Goal: Task Accomplishment & Management: Manage account settings

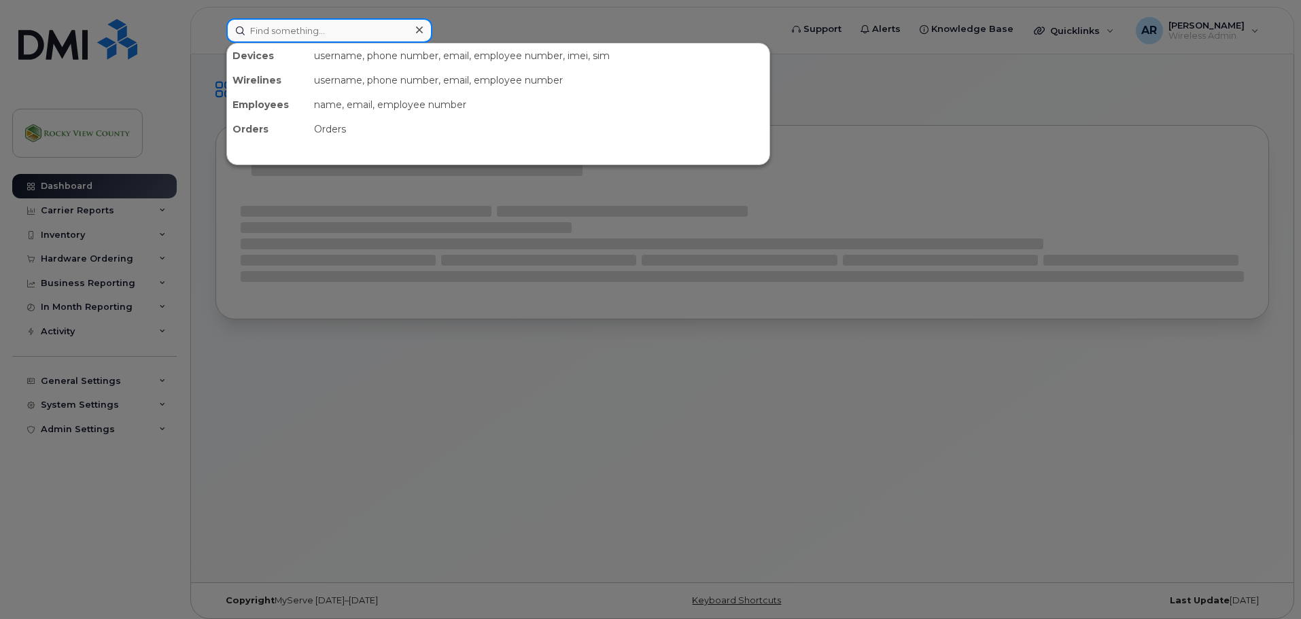
click at [272, 30] on input at bounding box center [329, 30] width 206 height 24
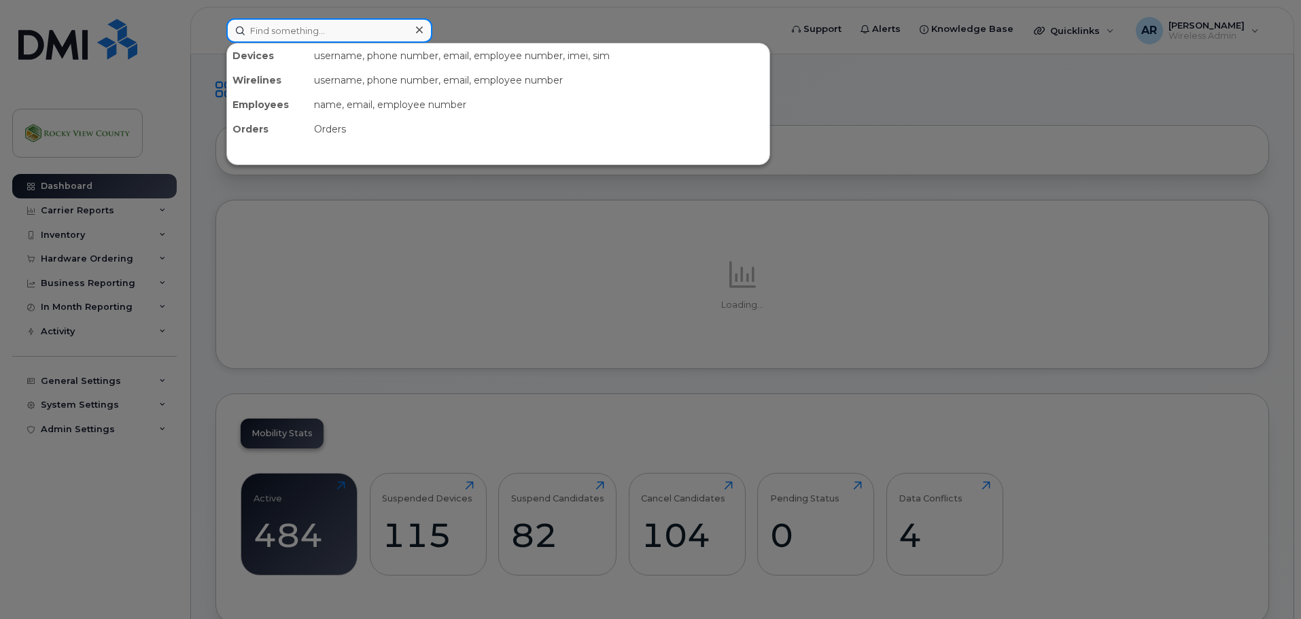
drag, startPoint x: 311, startPoint y: 30, endPoint x: 249, endPoint y: 41, distance: 63.6
click at [311, 30] on input at bounding box center [329, 30] width 206 height 24
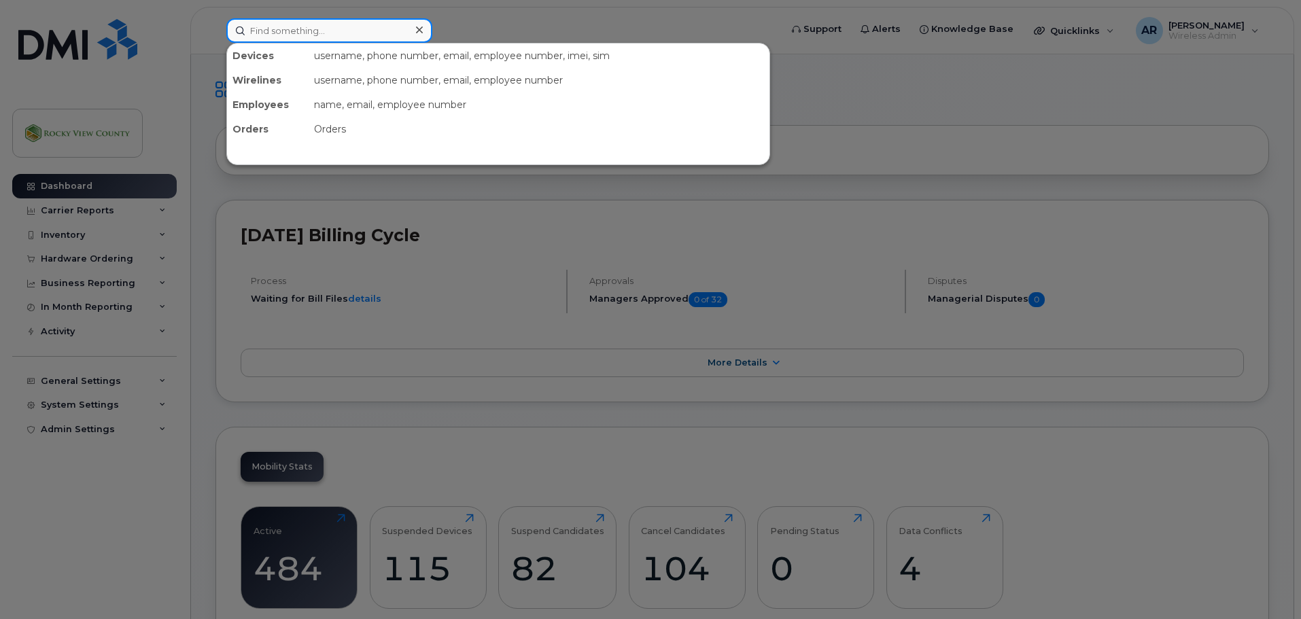
click at [326, 35] on input at bounding box center [329, 30] width 206 height 24
click at [307, 34] on input at bounding box center [329, 30] width 206 height 24
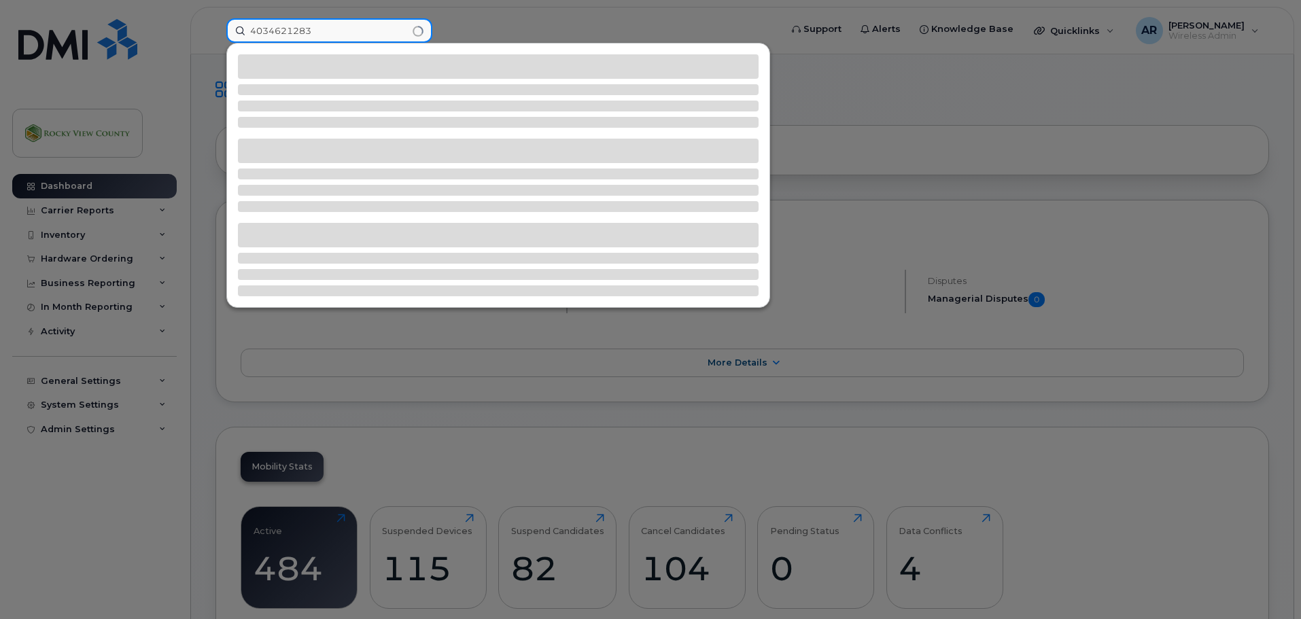
type input "4034621283"
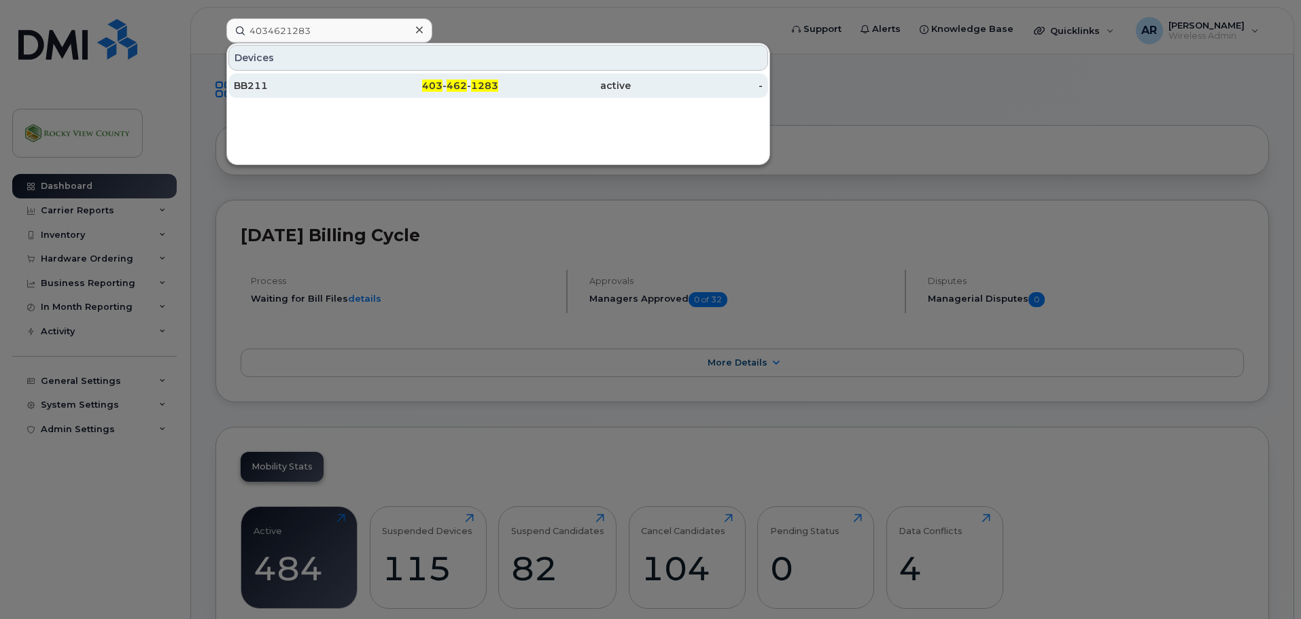
click at [305, 81] on div "BB211" at bounding box center [300, 86] width 133 height 14
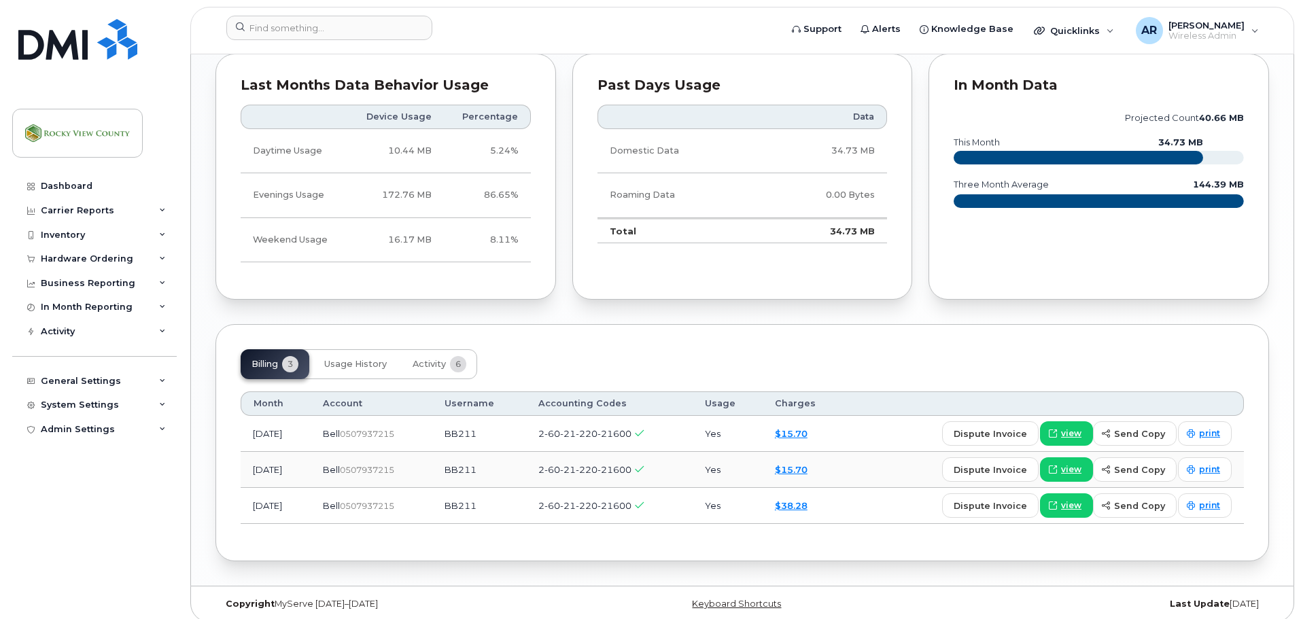
scroll to position [991, 0]
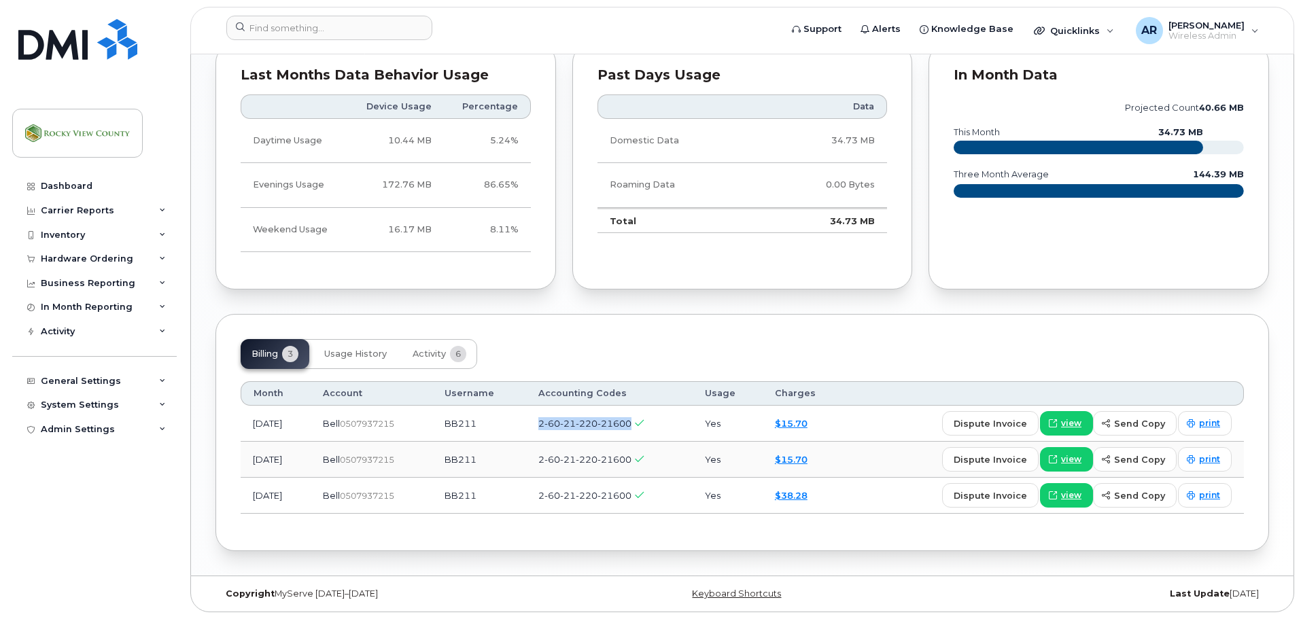
drag, startPoint x: 649, startPoint y: 424, endPoint x: 555, endPoint y: 423, distance: 93.8
click at [555, 423] on td "2-60-21-220-21600" at bounding box center [609, 424] width 167 height 36
copy span "2-60-21-220-21600"
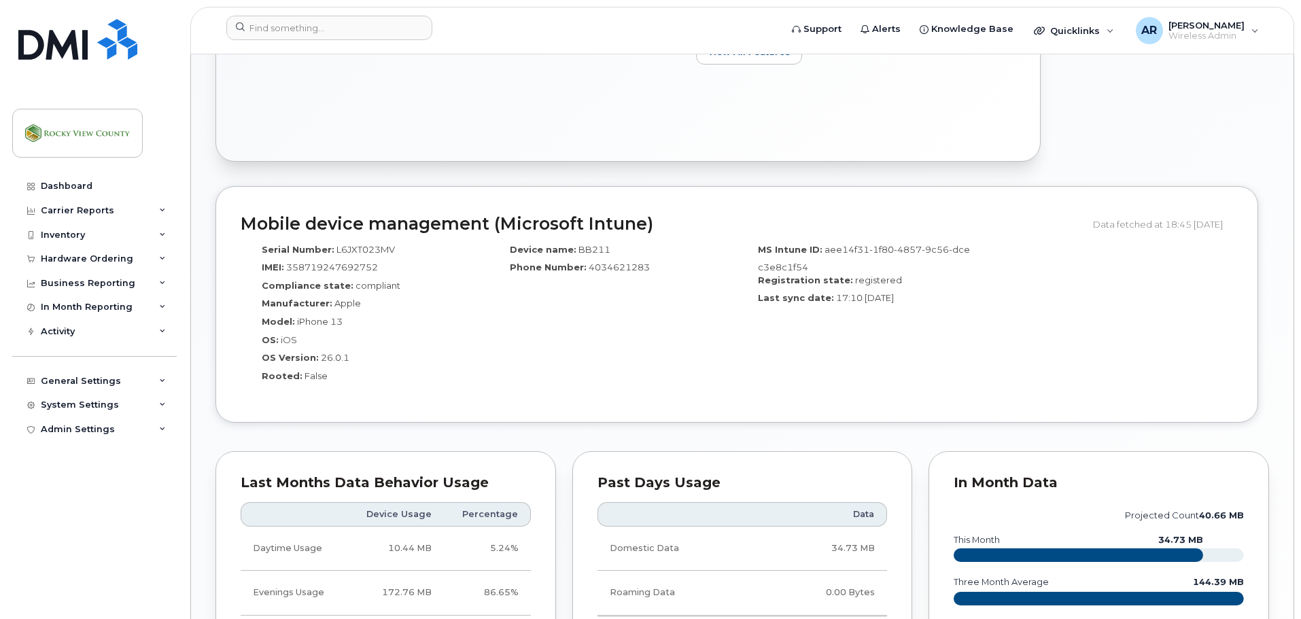
scroll to position [107, 0]
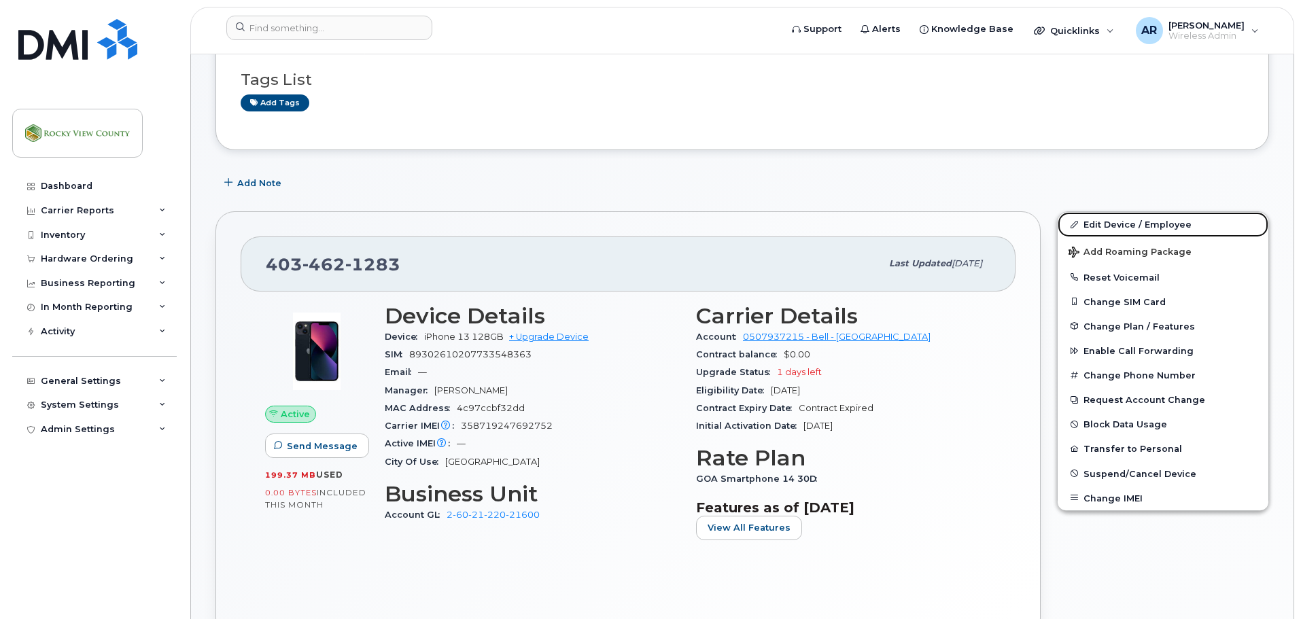
drag, startPoint x: 1115, startPoint y: 219, endPoint x: 925, endPoint y: 236, distance: 190.4
click at [1115, 219] on link "Edit Device / Employee" at bounding box center [1163, 224] width 211 height 24
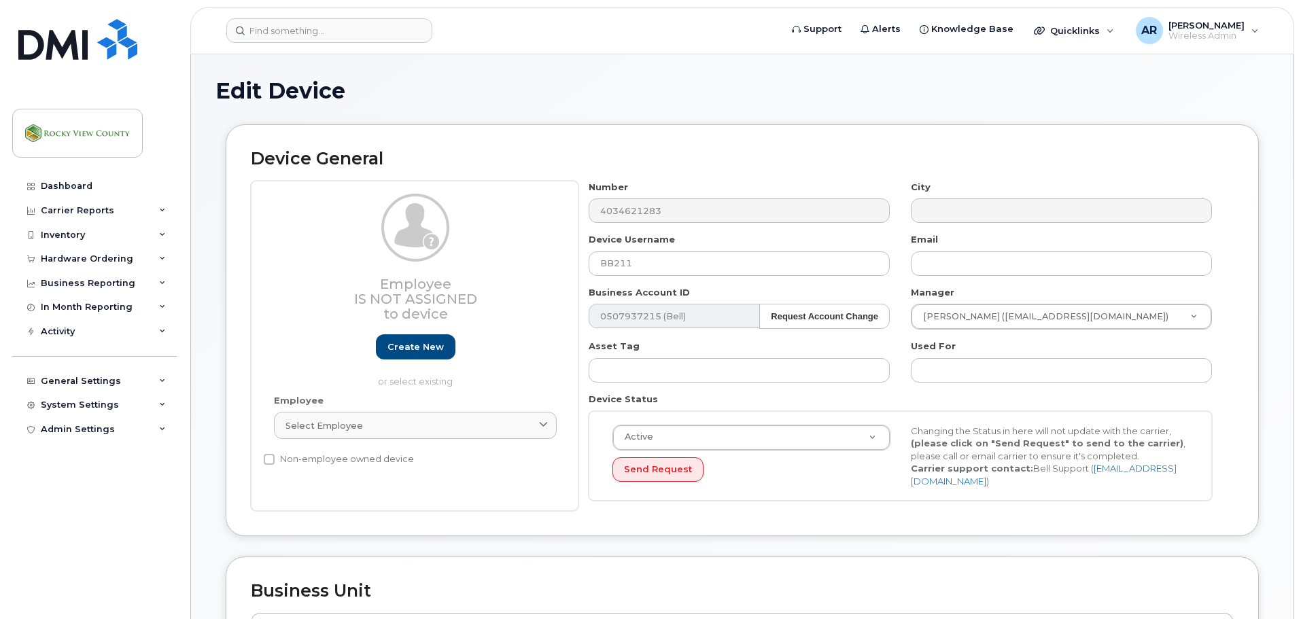
select select "35588879"
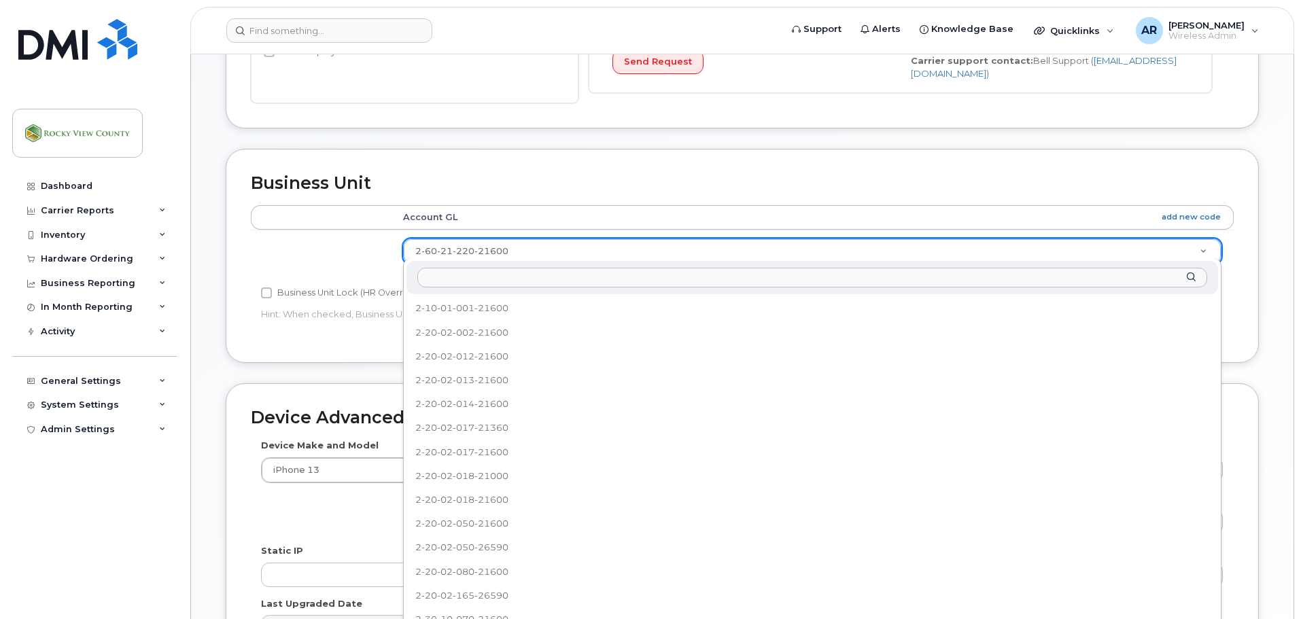
scroll to position [1208, 0]
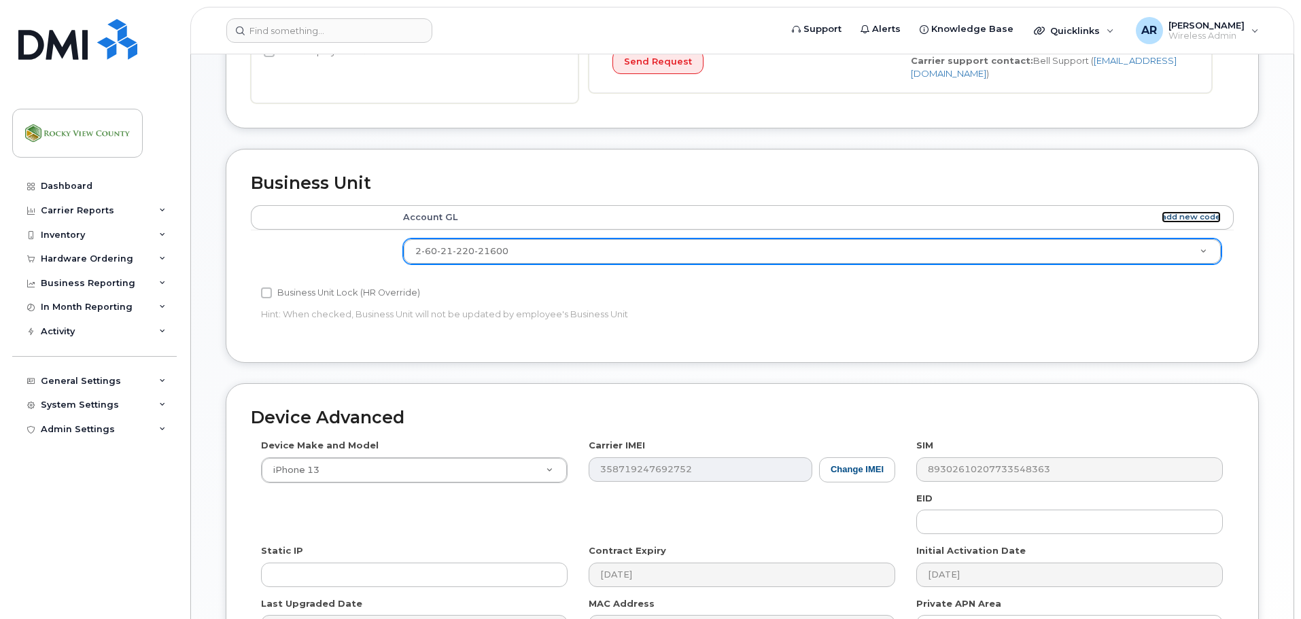
click at [1187, 212] on link "add new code" at bounding box center [1191, 217] width 59 height 12
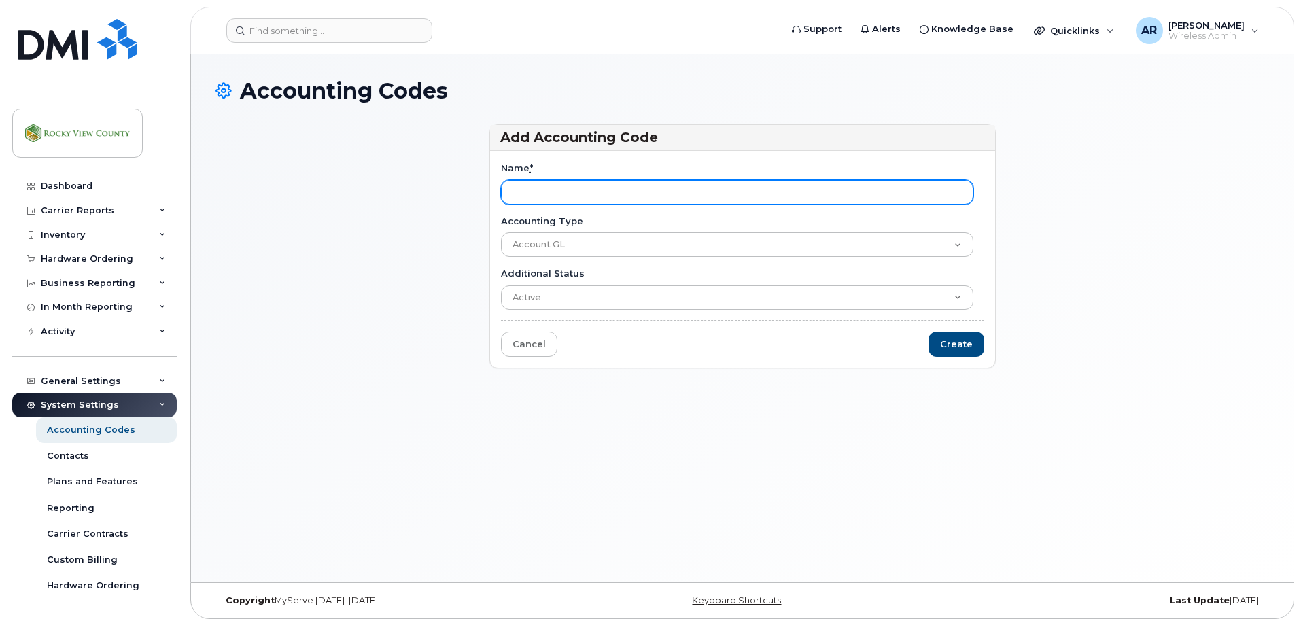
click at [833, 188] on input "Name *" at bounding box center [737, 192] width 472 height 24
paste input "260212202160 FD111-08"
type input "260212202160 FD111-08"
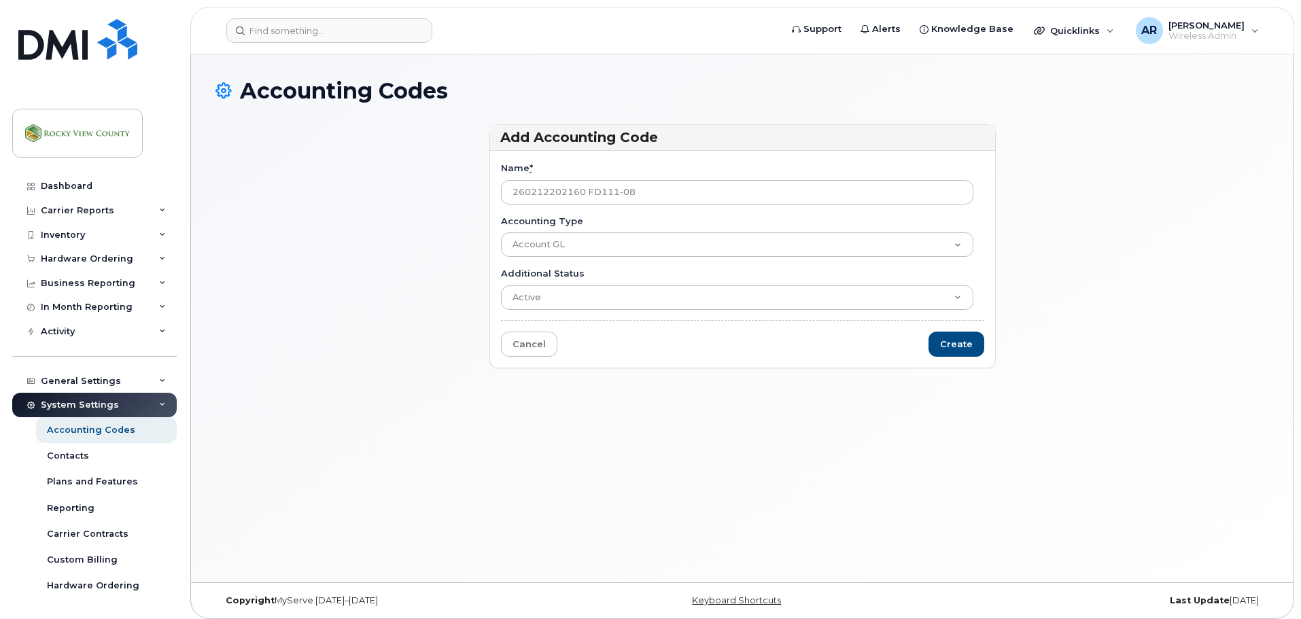
click at [802, 232] on div "Accounting Type Account GL" at bounding box center [742, 236] width 483 height 43
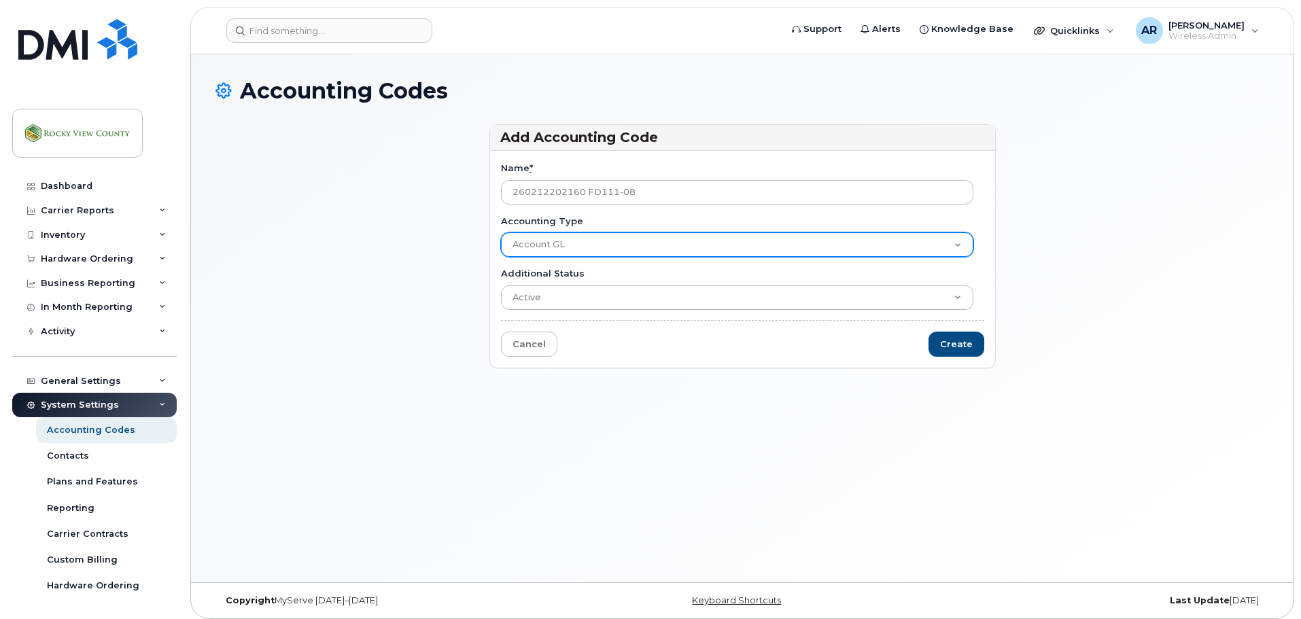
click at [800, 239] on select "Account GL" at bounding box center [737, 245] width 472 height 24
click at [804, 249] on select "Account GL" at bounding box center [737, 245] width 472 height 24
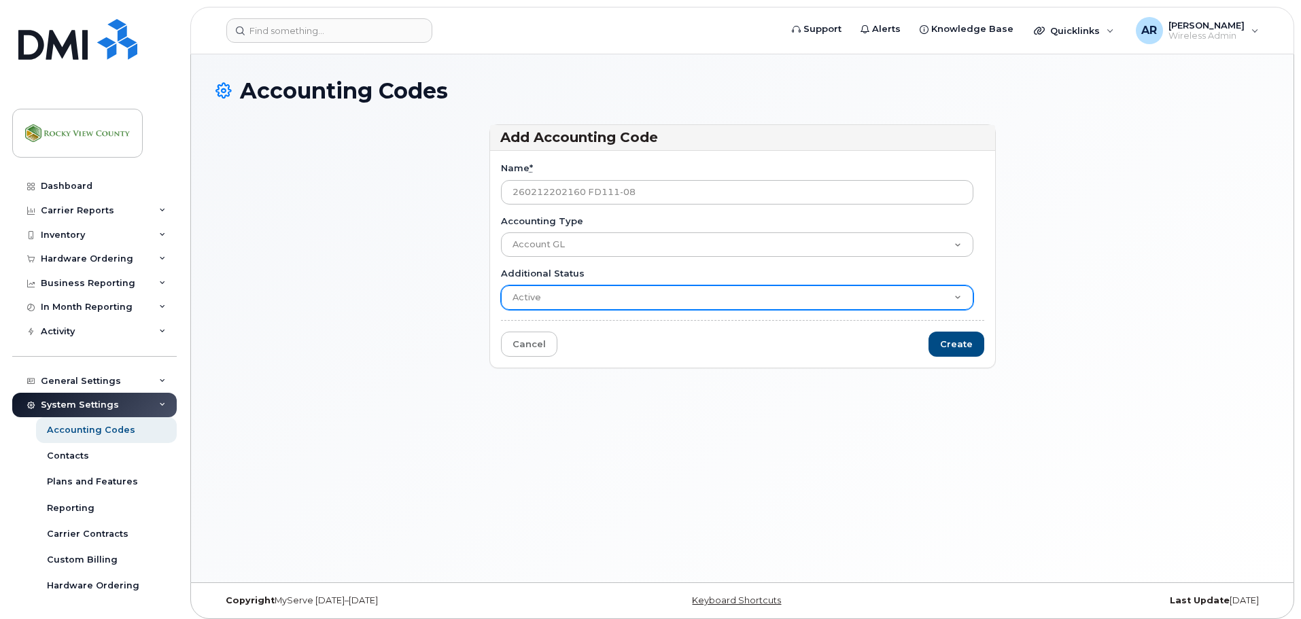
click at [778, 298] on select "Active Suspended Cancelled Closed" at bounding box center [737, 298] width 472 height 24
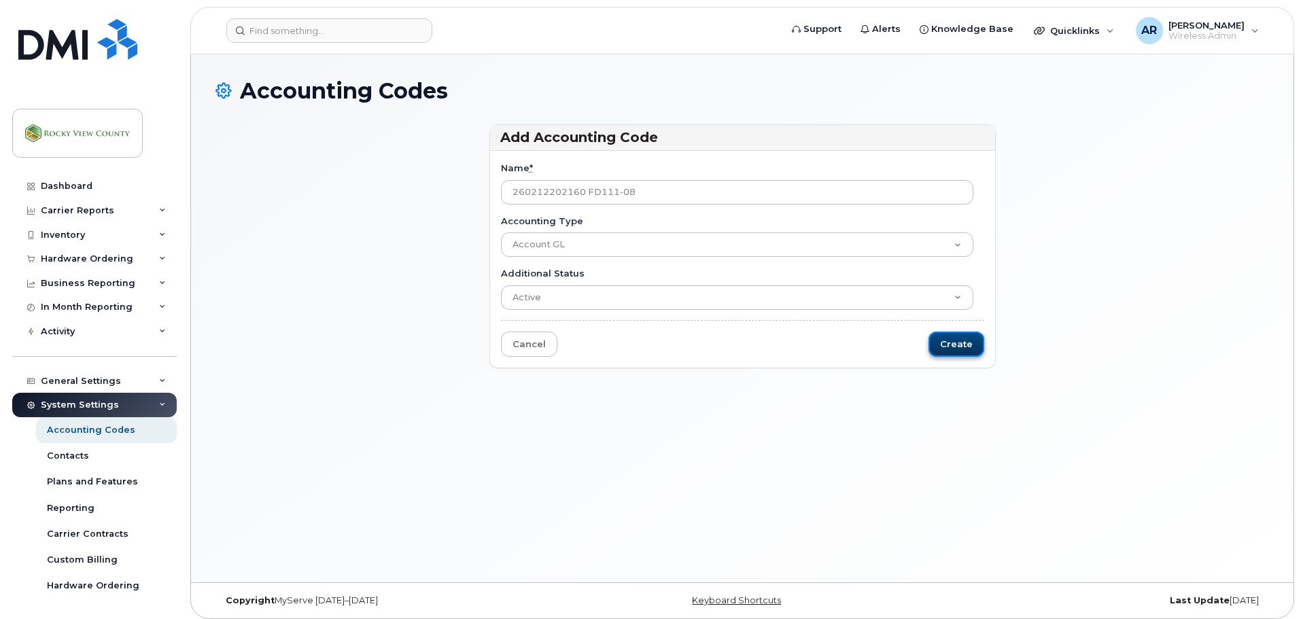
click at [961, 347] on input "Create" at bounding box center [957, 344] width 56 height 25
type input "Saving..."
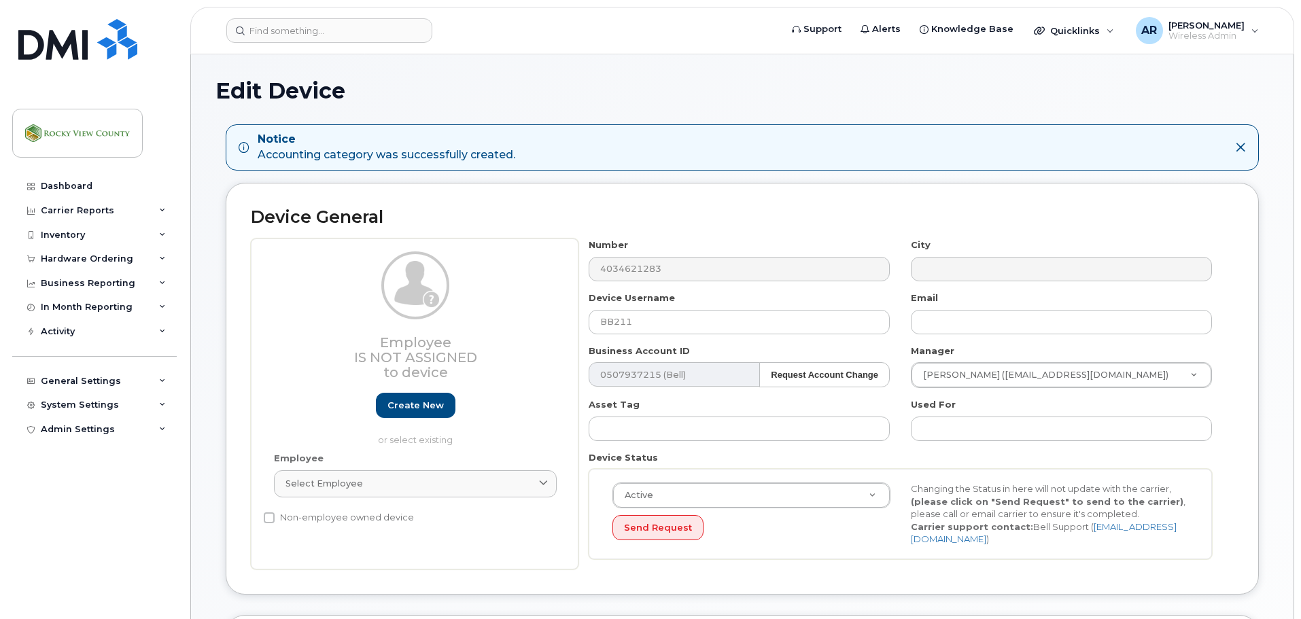
select select "35588879"
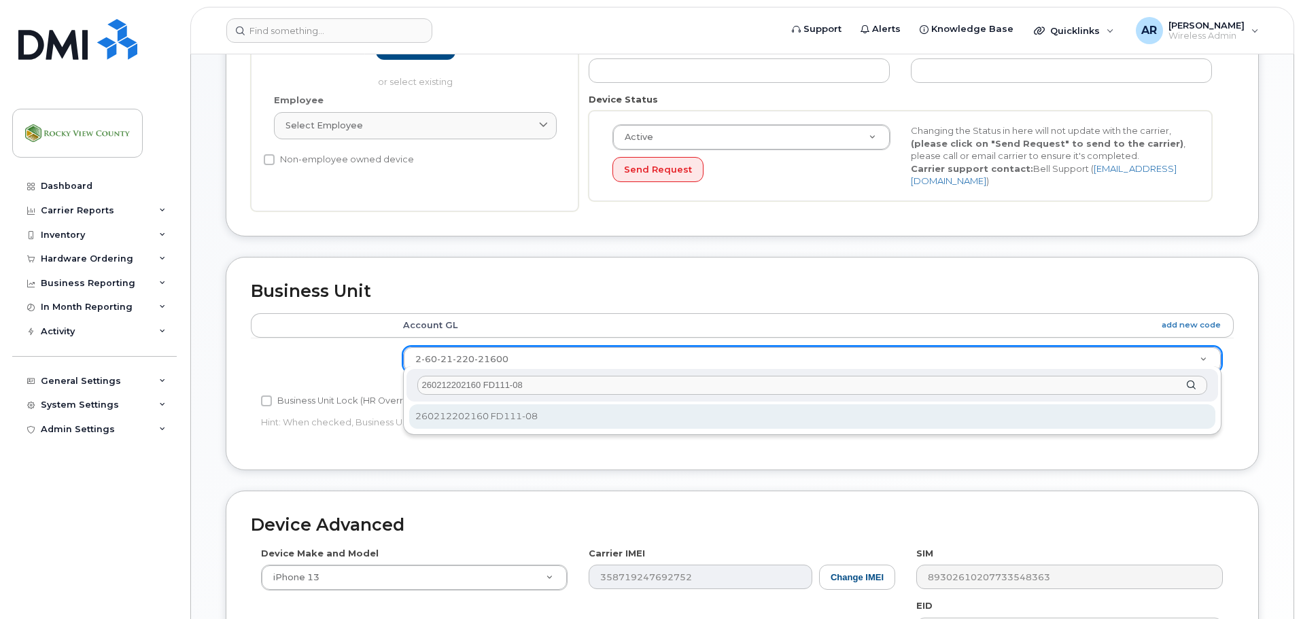
type input "260212202160 FD111-08"
select select "36198816"
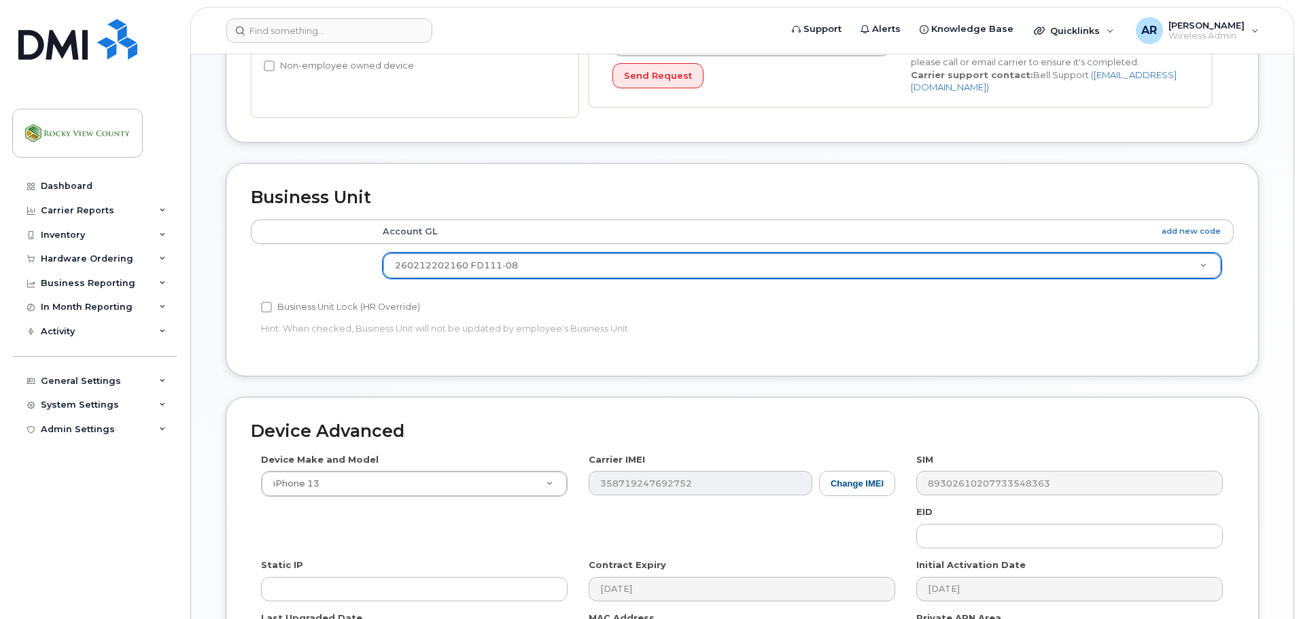
scroll to position [630, 0]
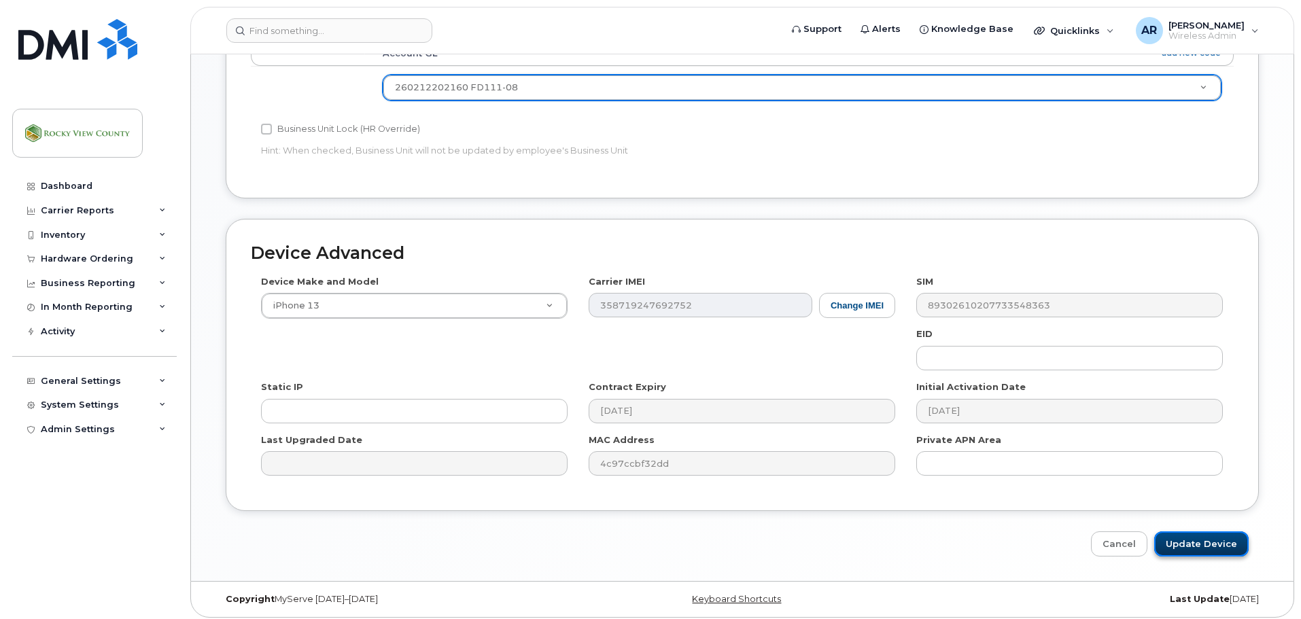
click at [1210, 535] on input "Update Device" at bounding box center [1201, 544] width 94 height 25
type input "Saving..."
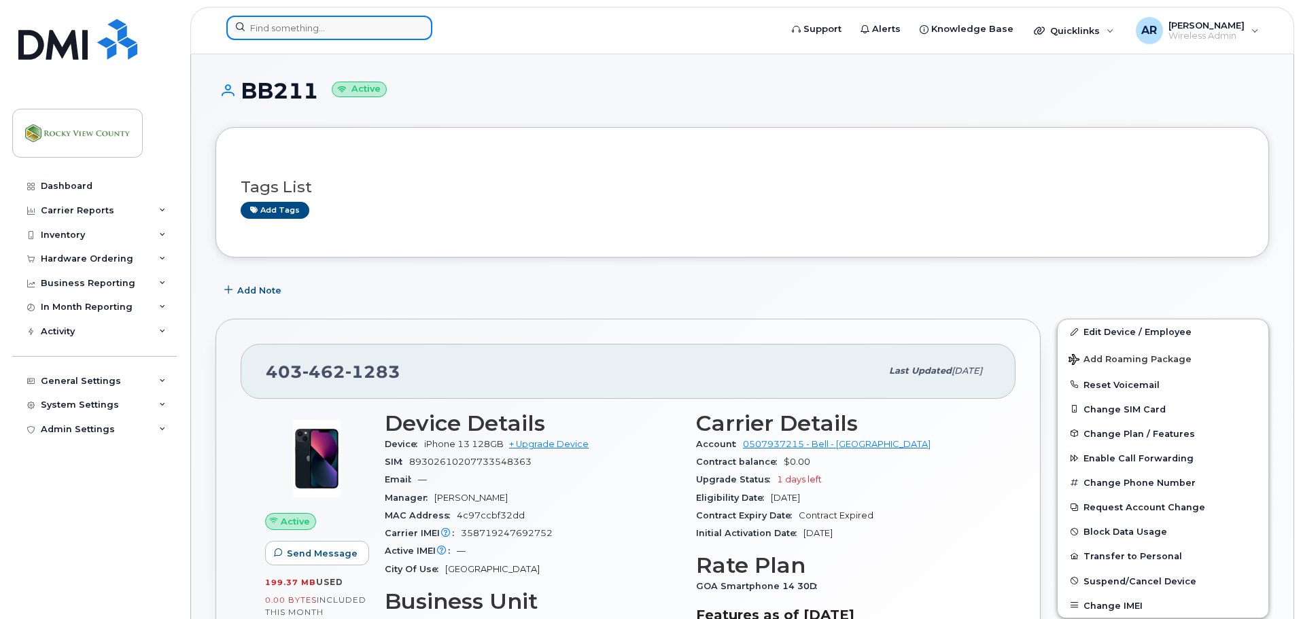
click at [303, 30] on input at bounding box center [329, 28] width 206 height 24
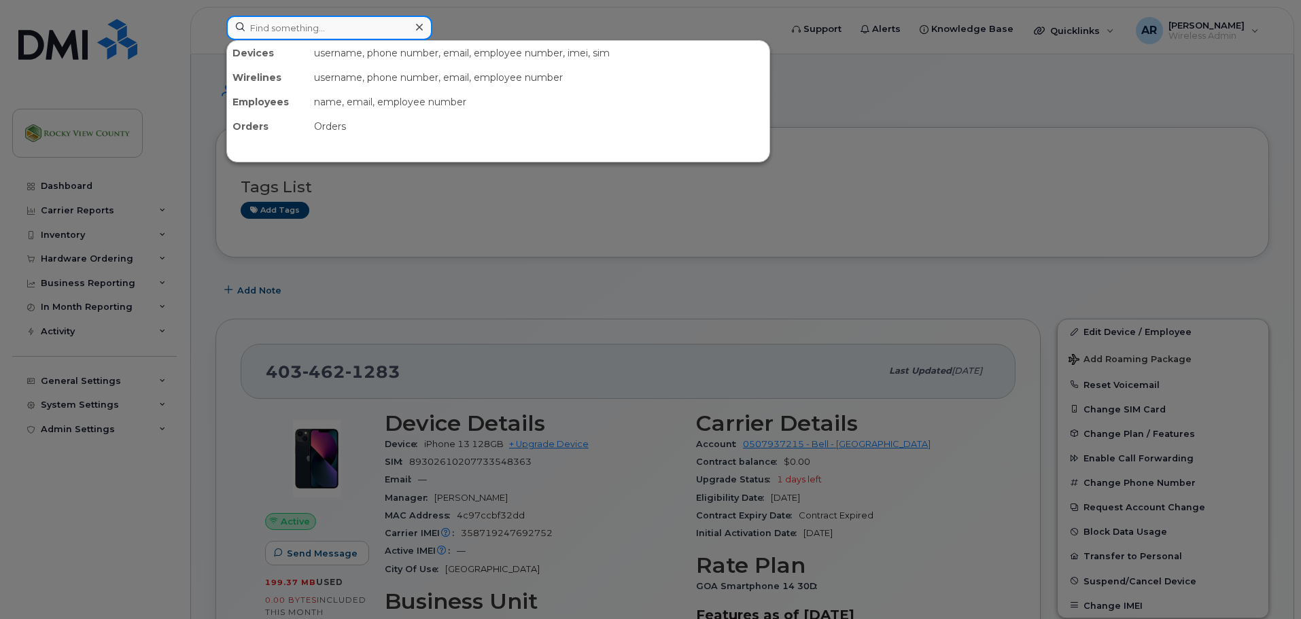
click at [333, 24] on input at bounding box center [329, 28] width 206 height 24
paste input "4034623681"
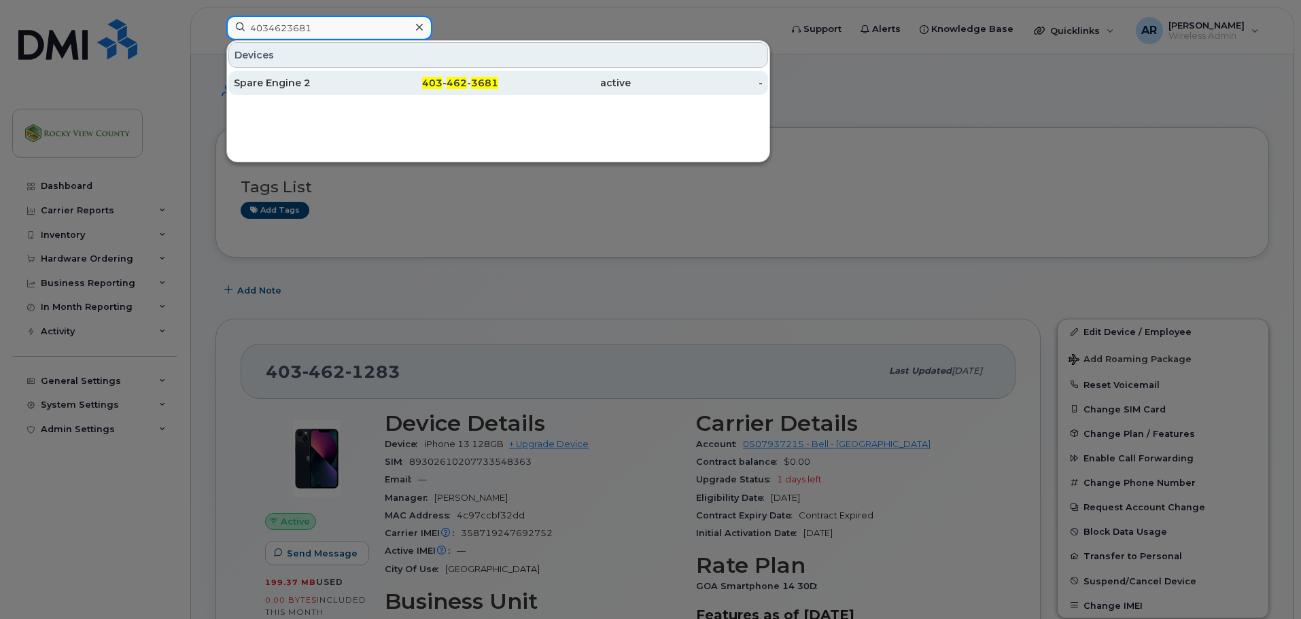
type input "4034623681"
click at [306, 87] on div "Spare Engine 2" at bounding box center [300, 83] width 133 height 14
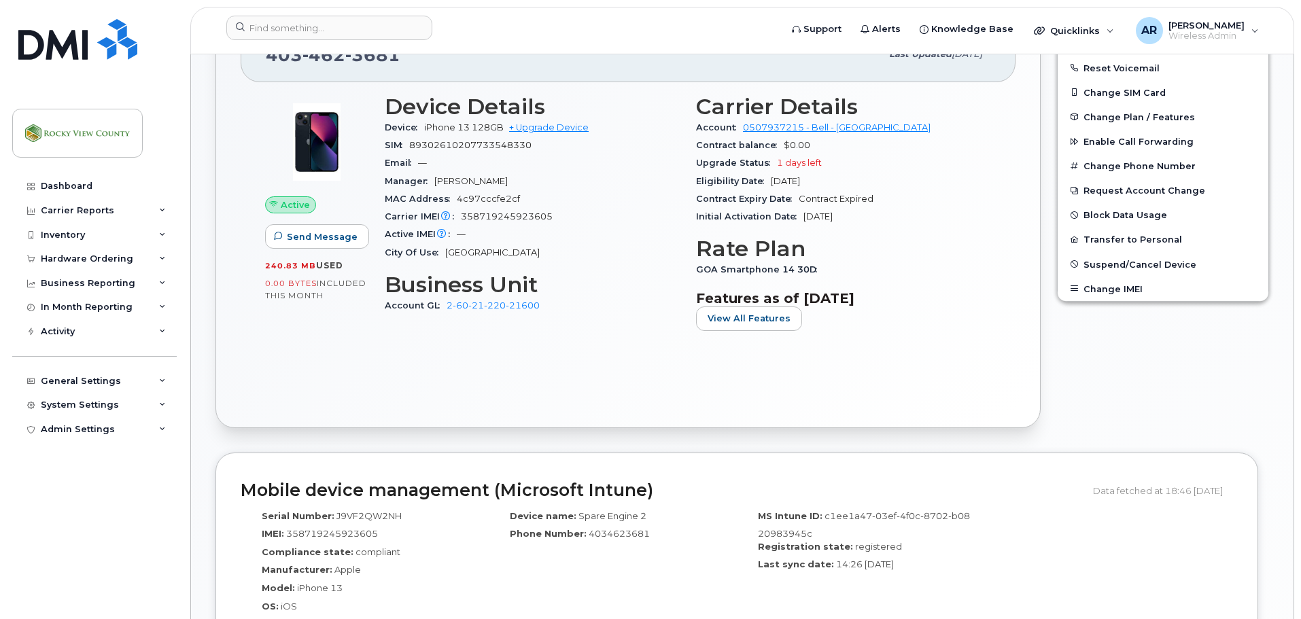
scroll to position [39, 0]
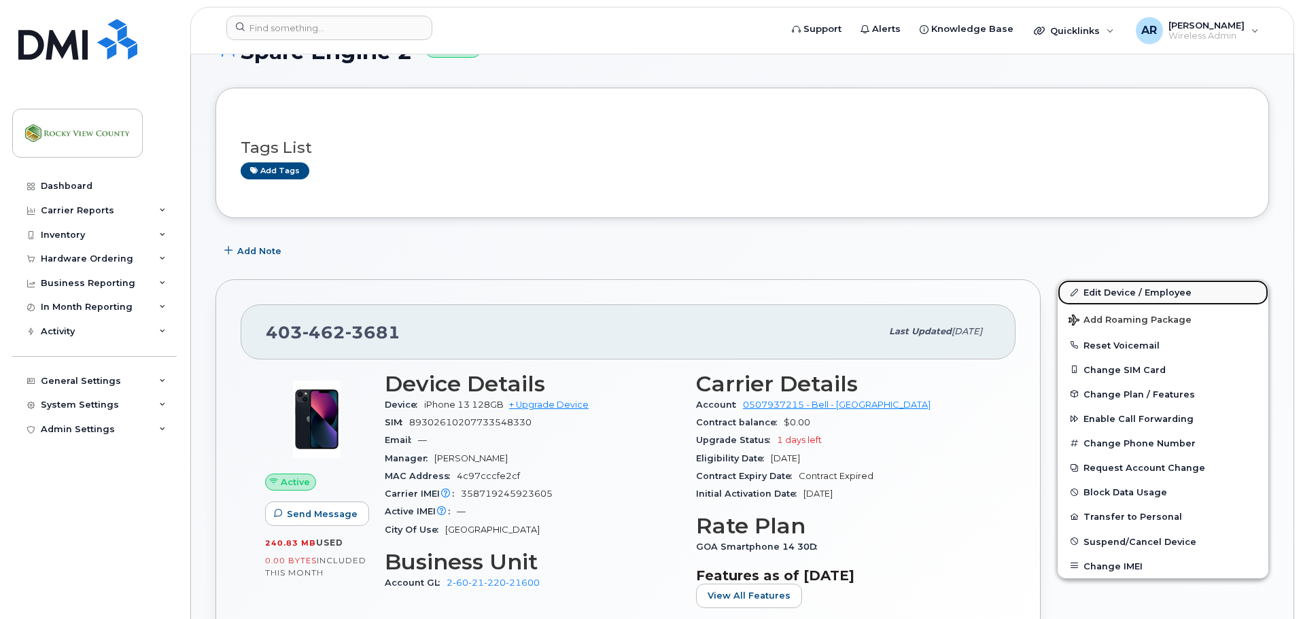
click at [1097, 288] on link "Edit Device / Employee" at bounding box center [1163, 292] width 211 height 24
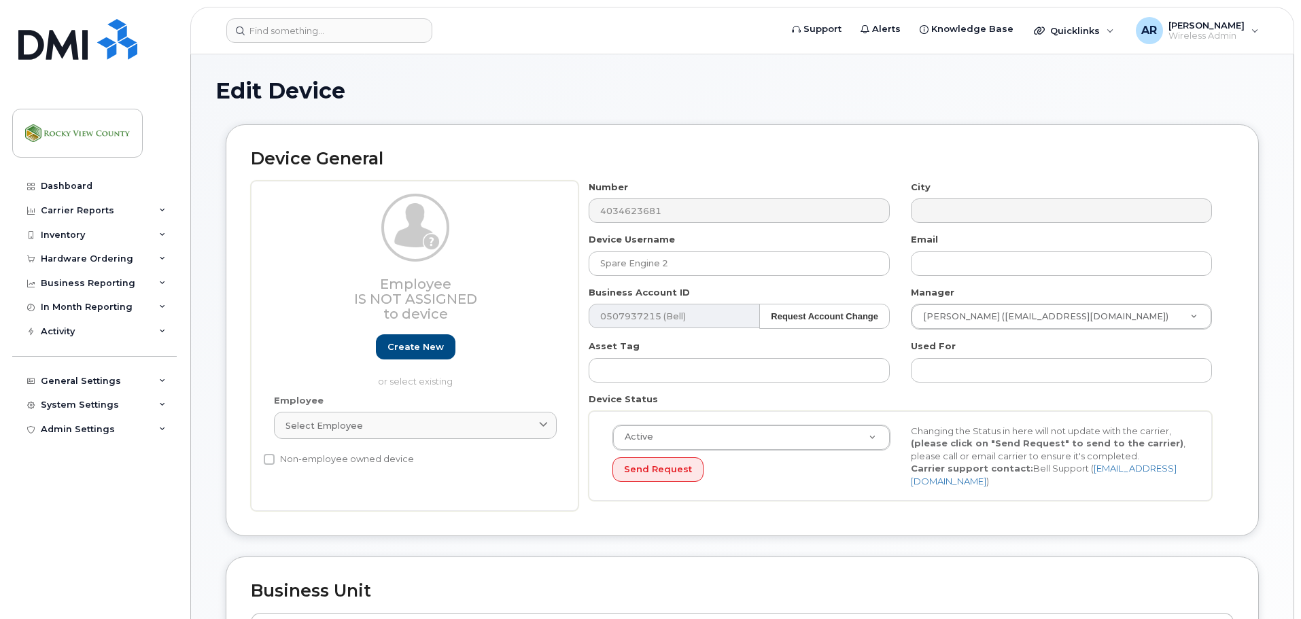
select select "35588879"
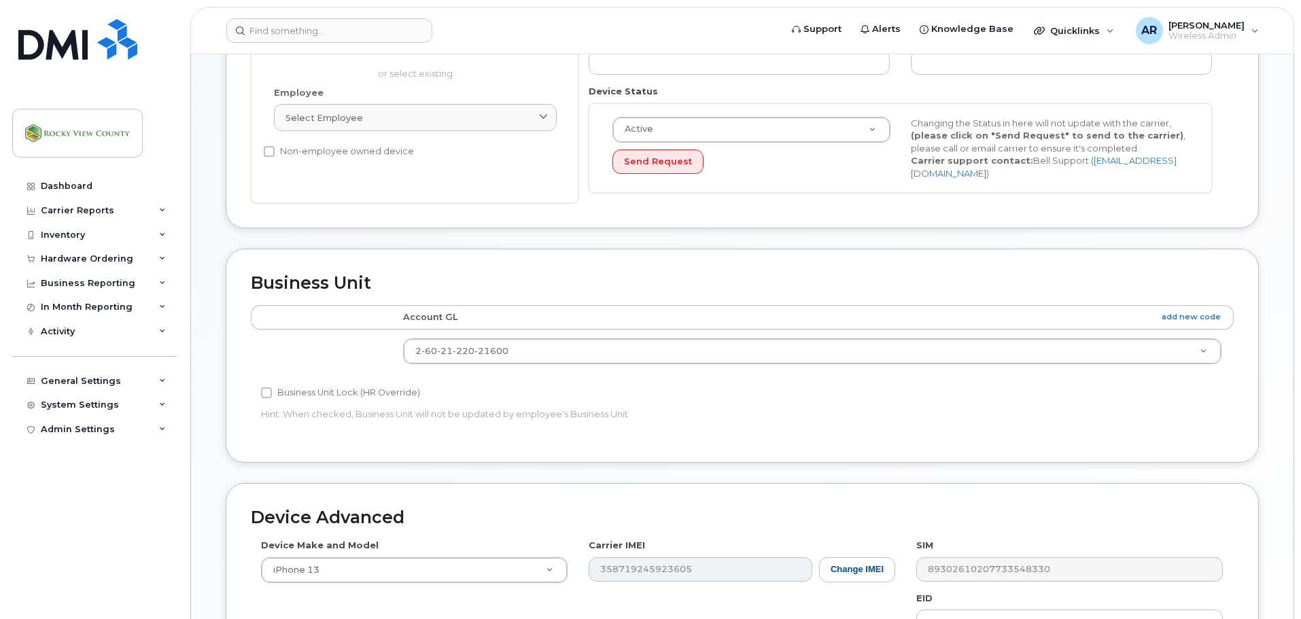
scroll to position [476, 0]
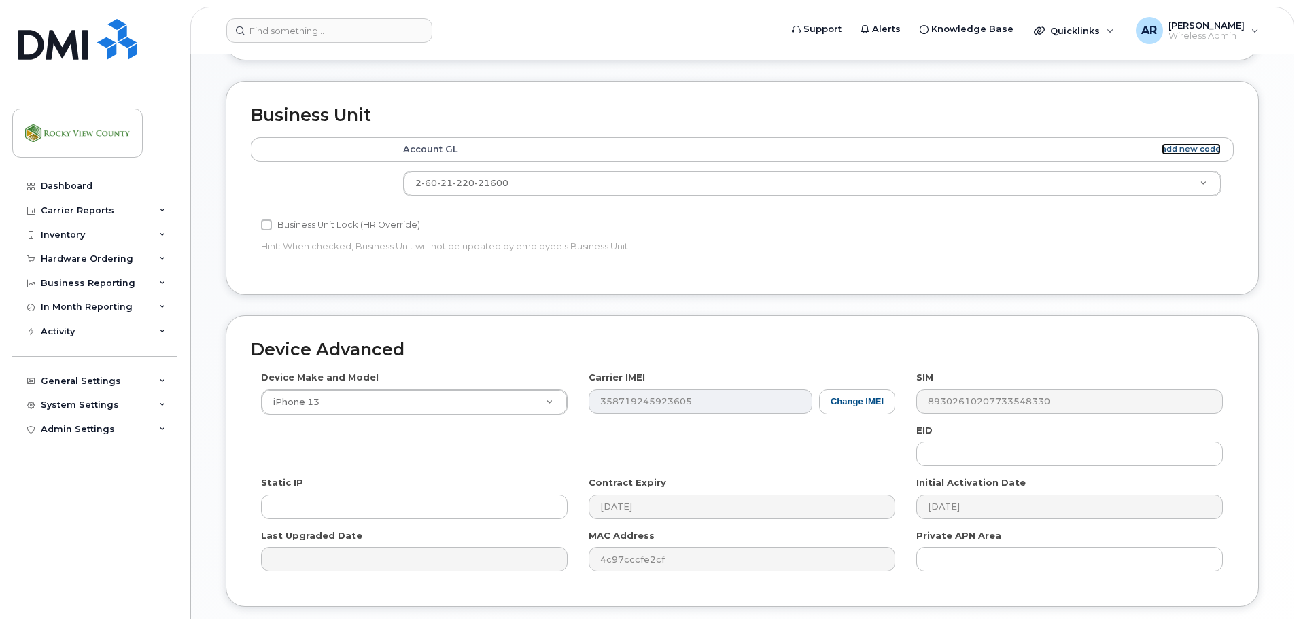
click at [1193, 148] on link "add new code" at bounding box center [1191, 149] width 59 height 12
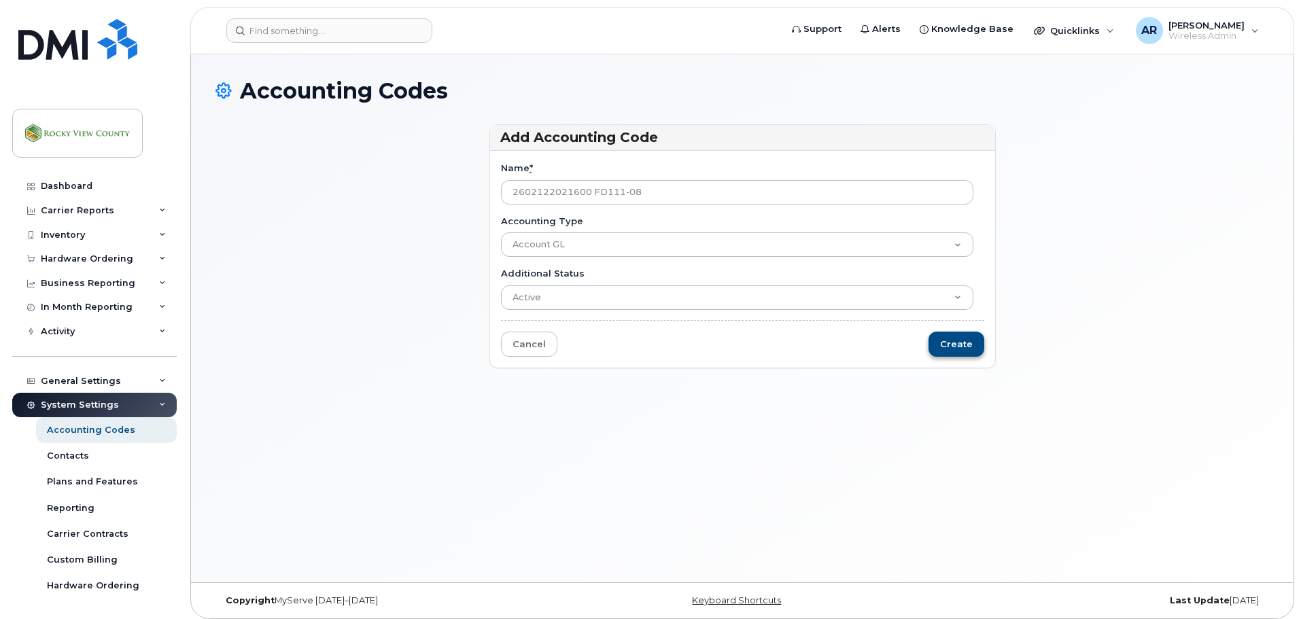
type input "2602122021600 FD111-08"
click at [939, 340] on input "Create" at bounding box center [957, 344] width 56 height 25
type input "Saving..."
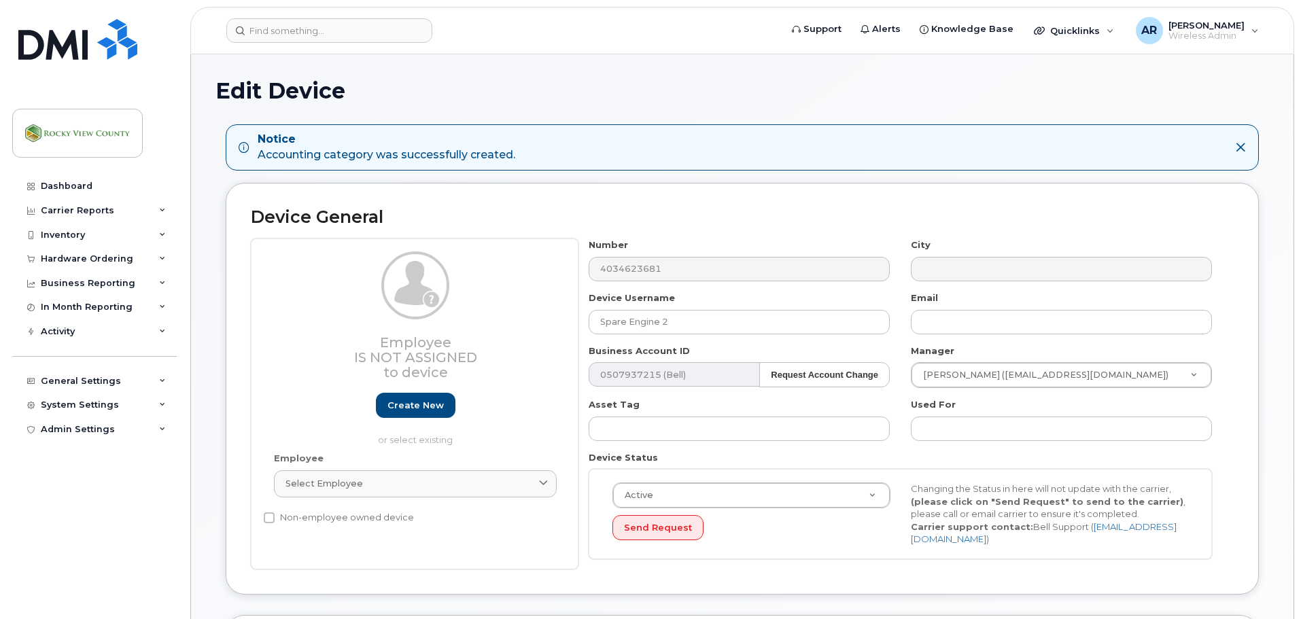
select select "35588879"
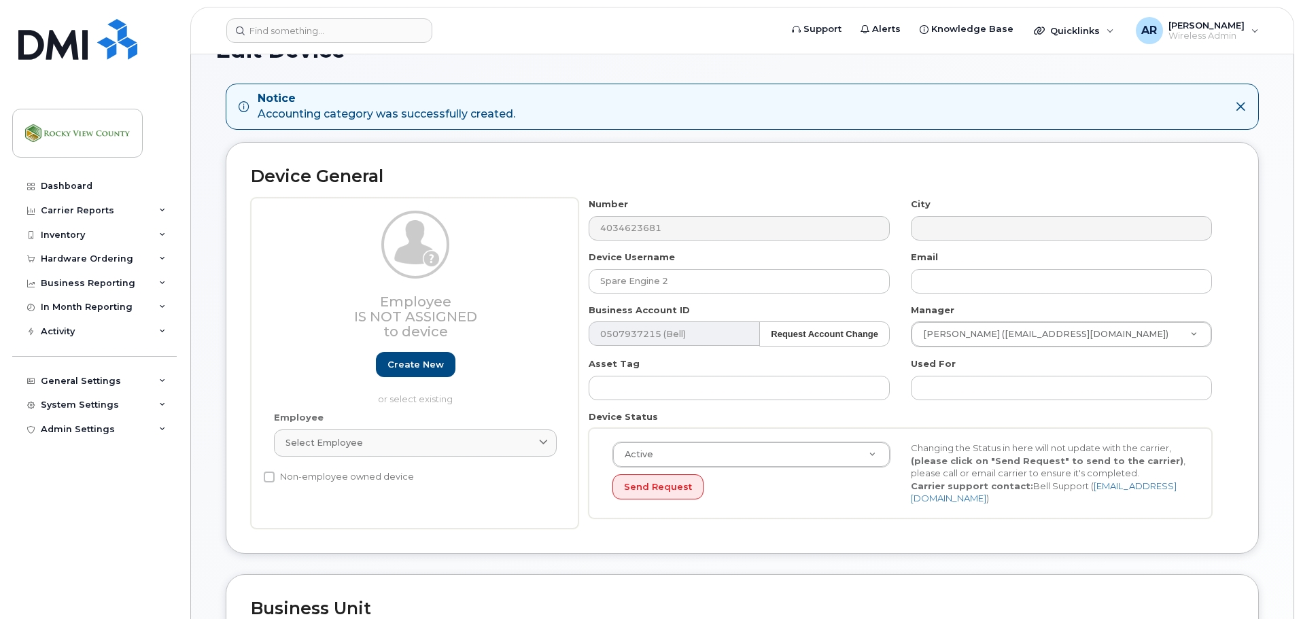
scroll to position [68, 0]
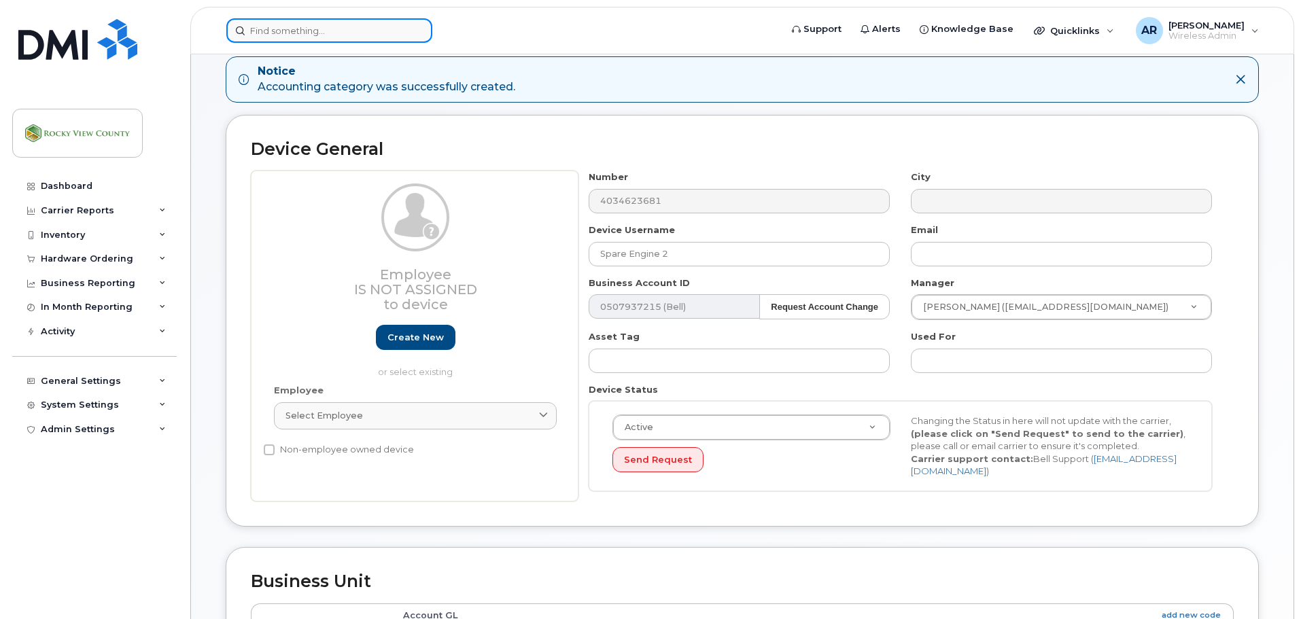
click at [283, 31] on input at bounding box center [329, 30] width 206 height 24
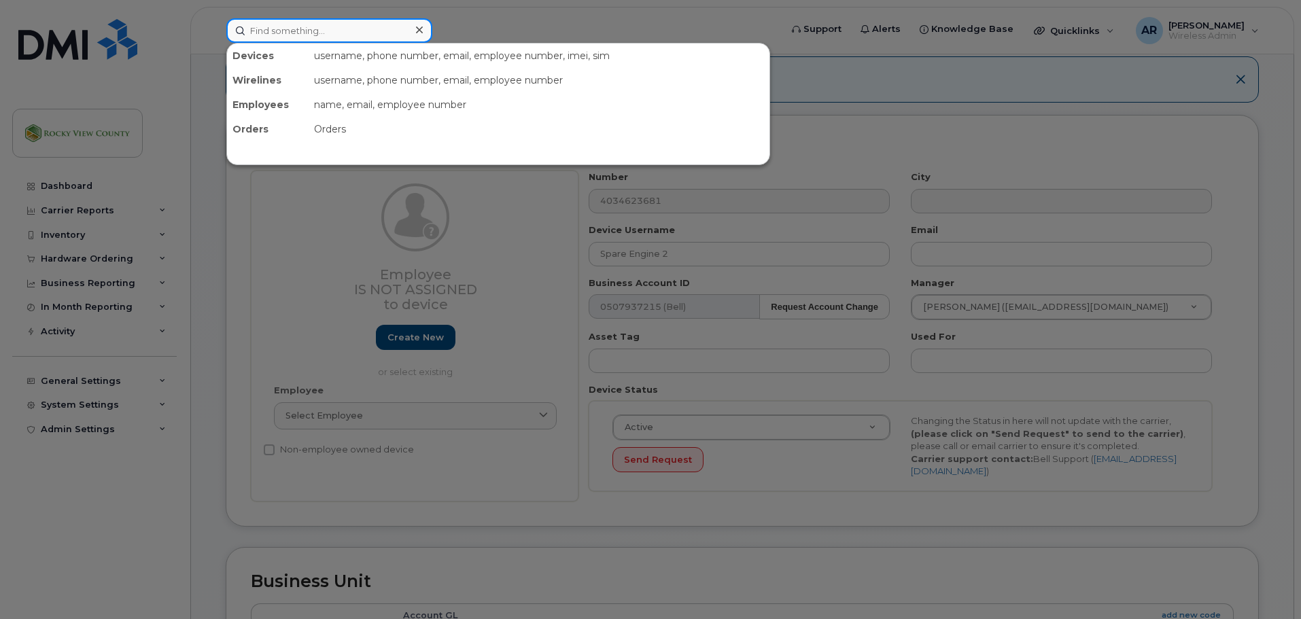
paste input "4034631064"
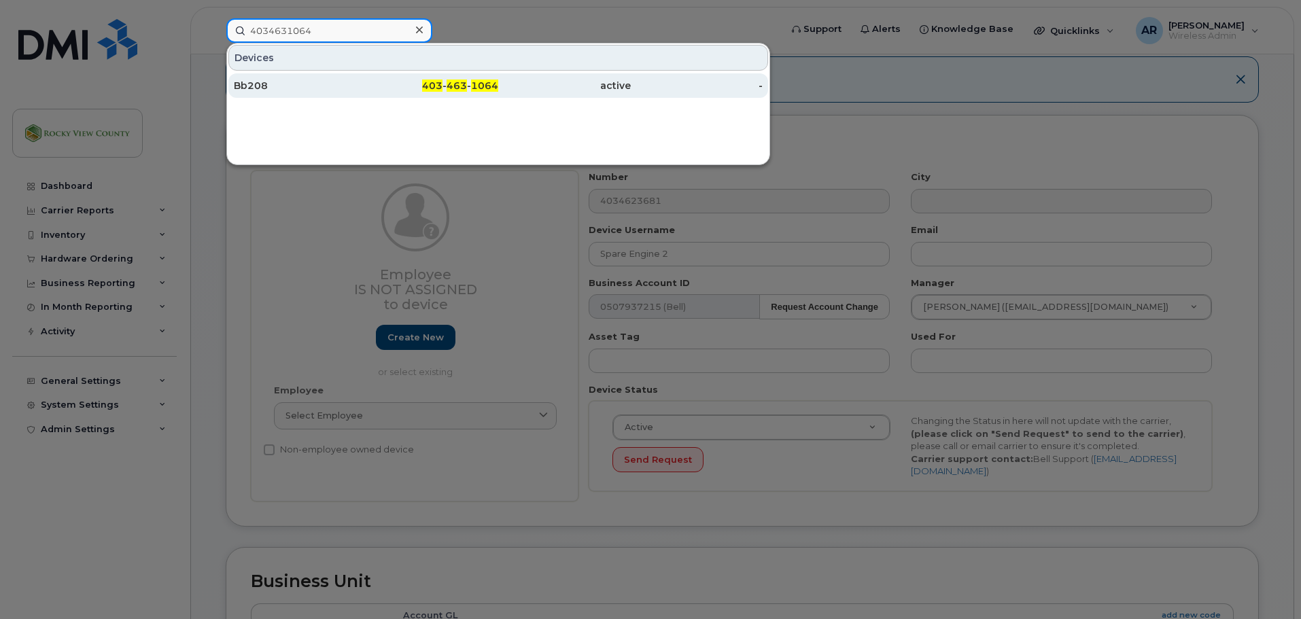
type input "4034631064"
click at [361, 88] on div "Bb208" at bounding box center [300, 86] width 133 height 14
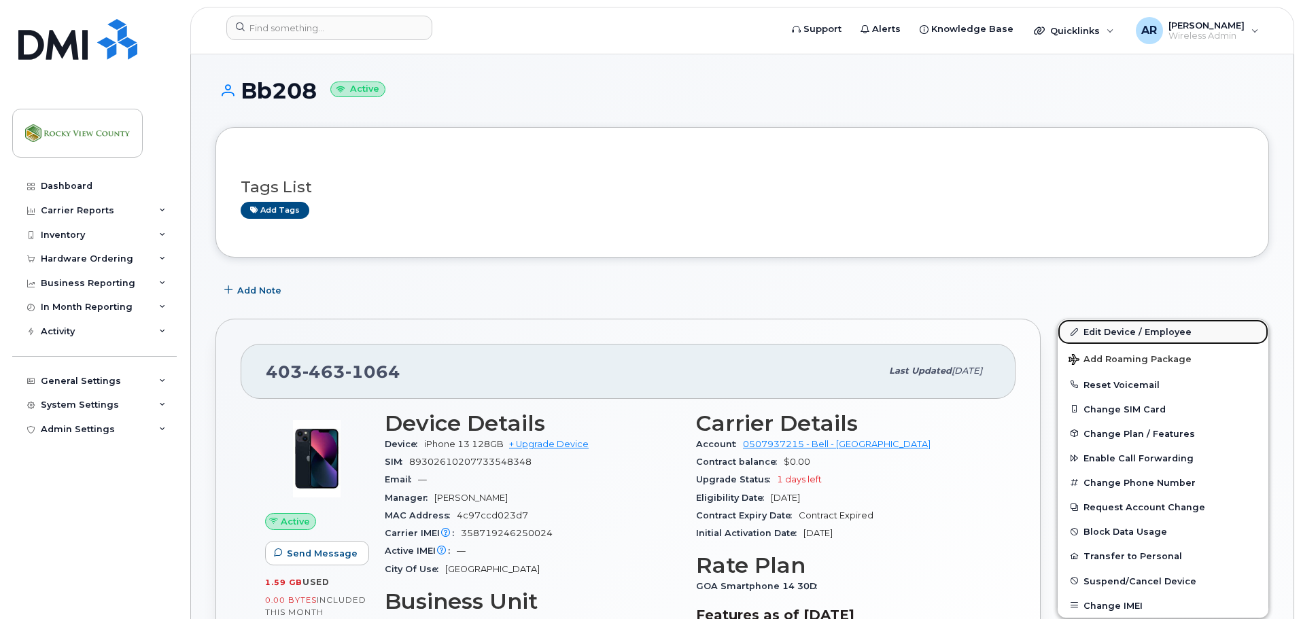
click at [1107, 338] on link "Edit Device / Employee" at bounding box center [1163, 332] width 211 height 24
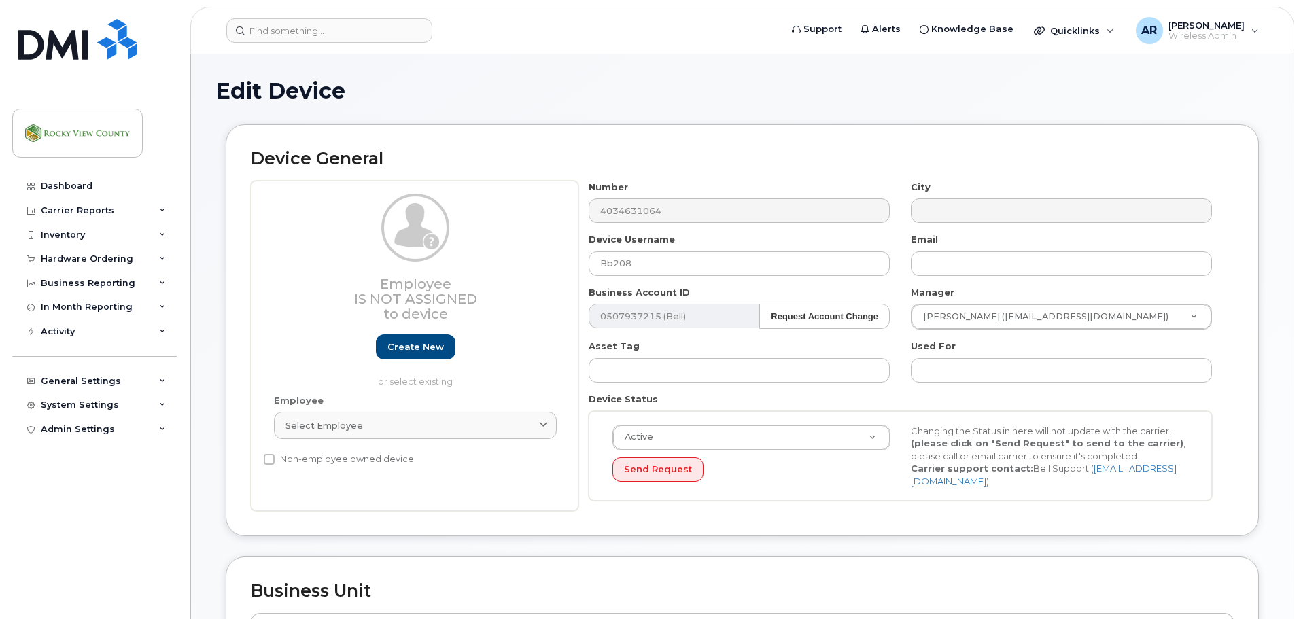
select select "35588879"
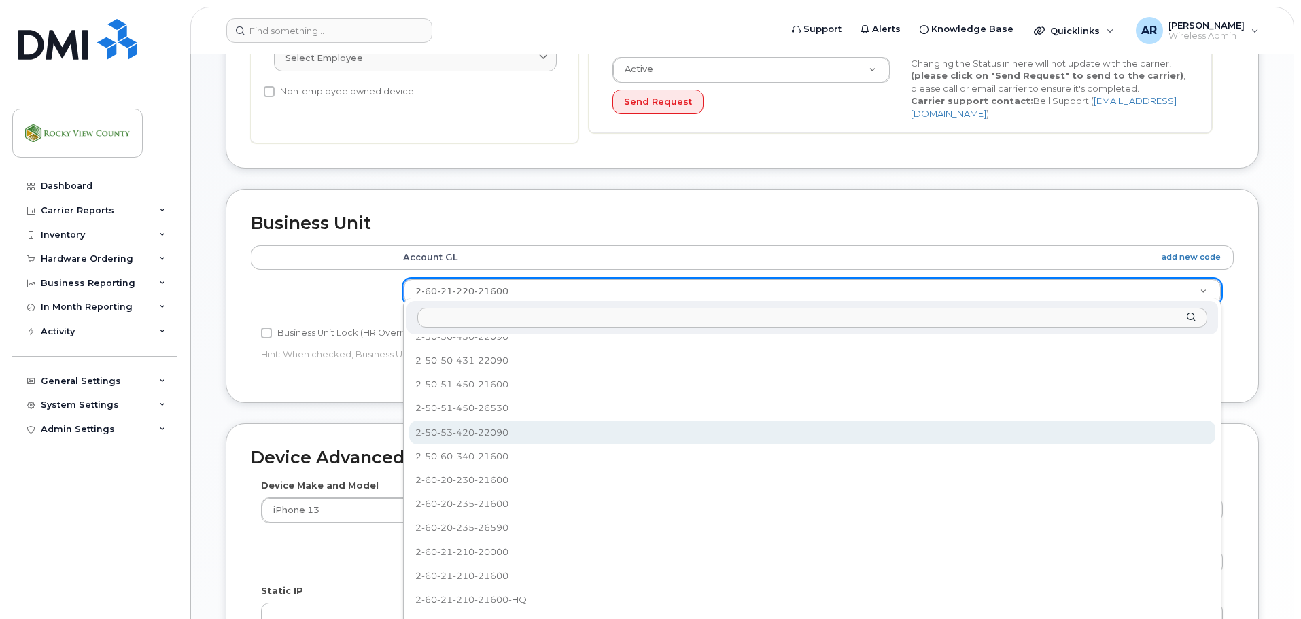
scroll to position [1197, 0]
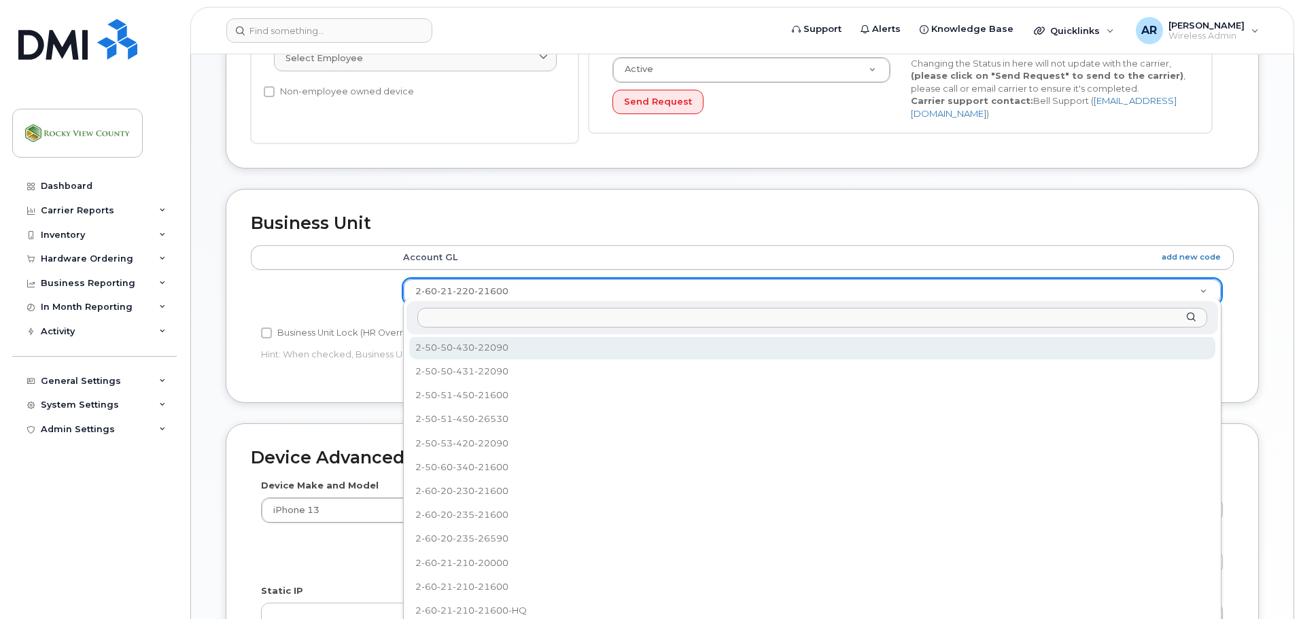
click at [914, 316] on input "text" at bounding box center [812, 318] width 790 height 20
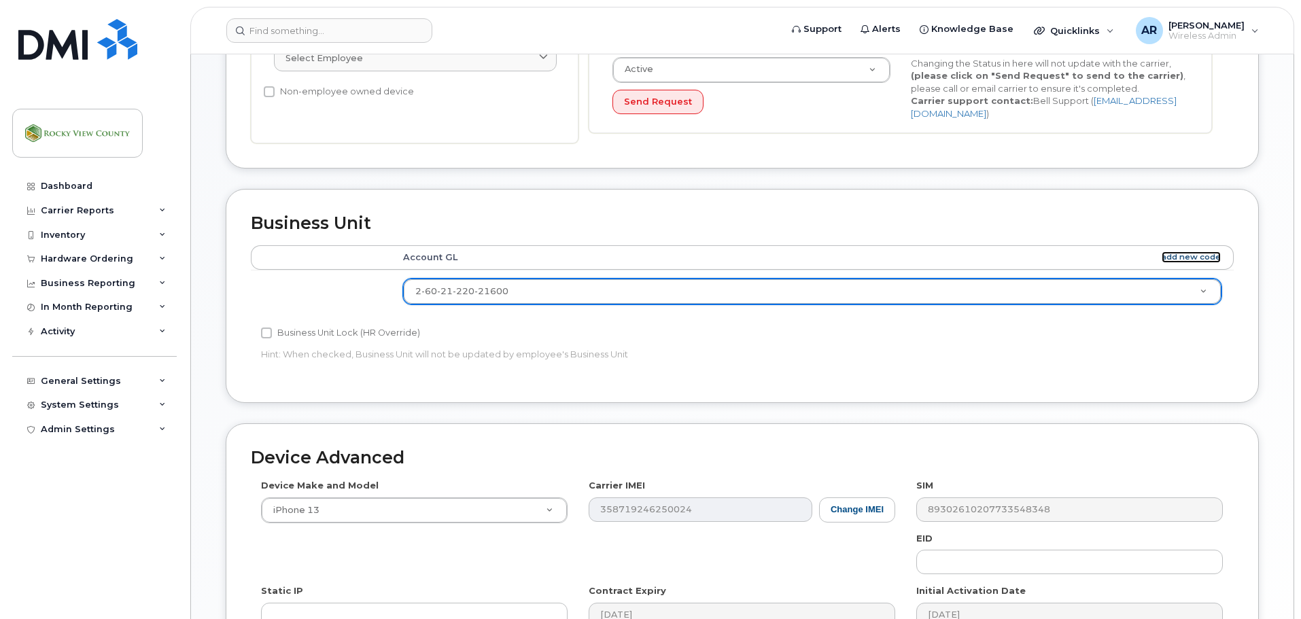
click at [1196, 254] on link "add new code" at bounding box center [1191, 258] width 59 height 12
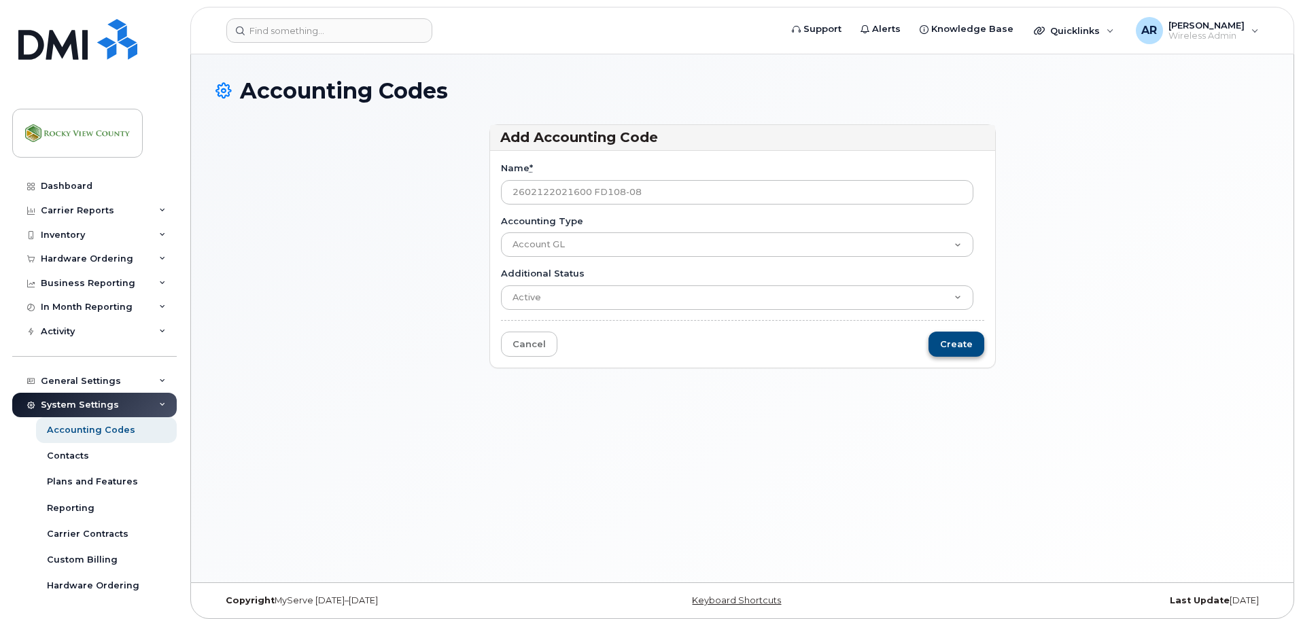
type input "2602122021600 FD108-08"
drag, startPoint x: 942, startPoint y: 344, endPoint x: 724, endPoint y: 339, distance: 218.3
click at [942, 343] on input "Create" at bounding box center [957, 344] width 56 height 25
type input "Saving..."
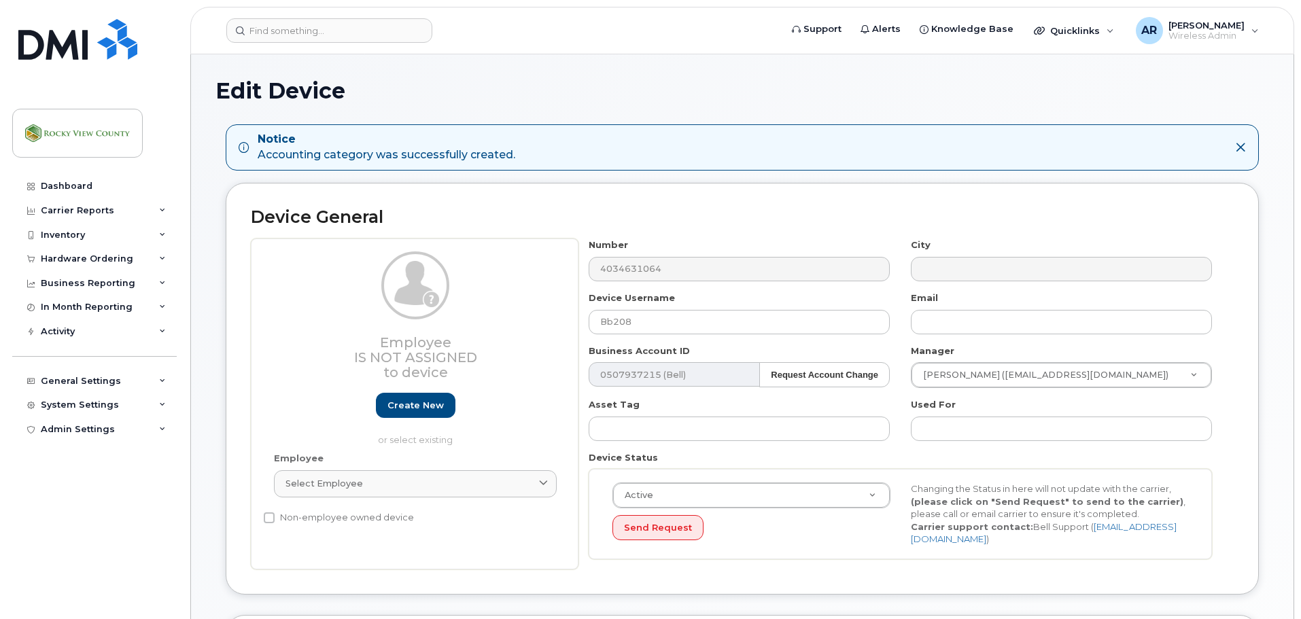
select select "35588879"
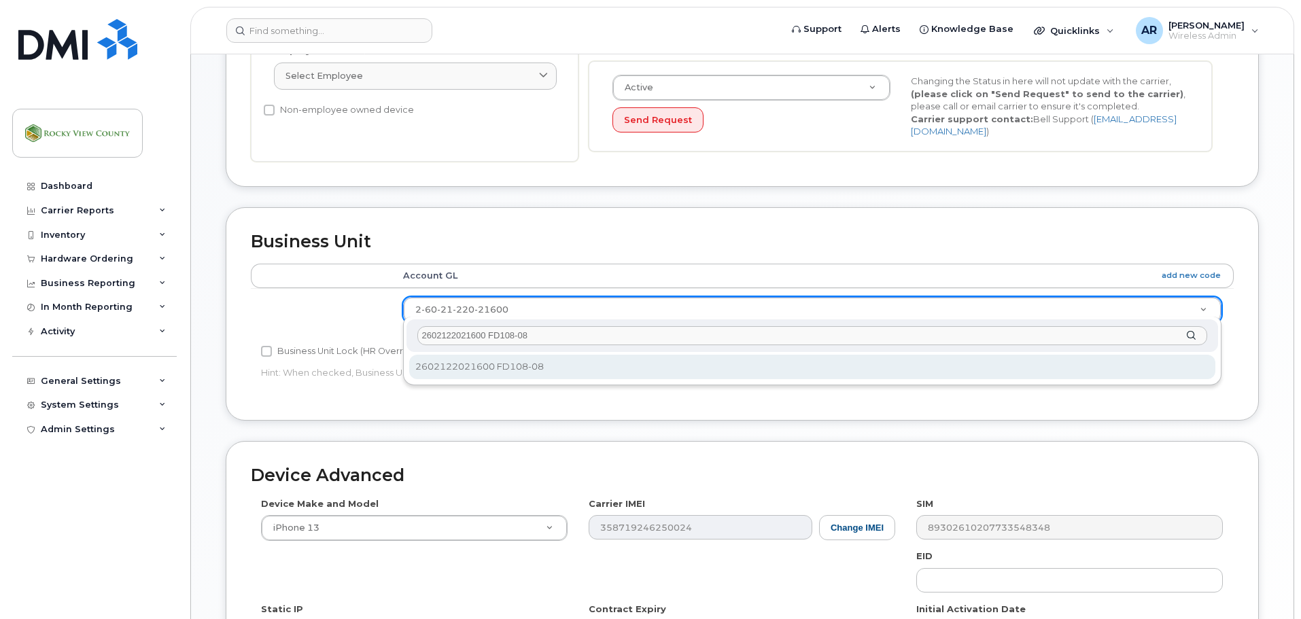
type input "2602122021600 FD108-08"
select select "36198818"
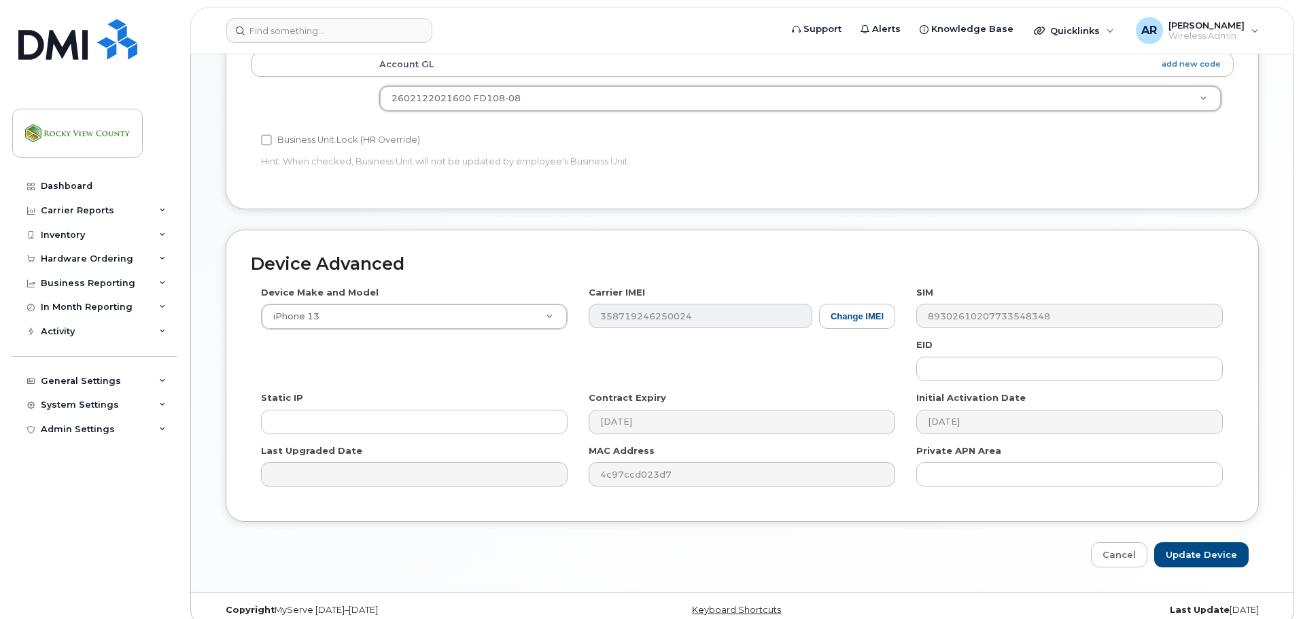
scroll to position [630, 0]
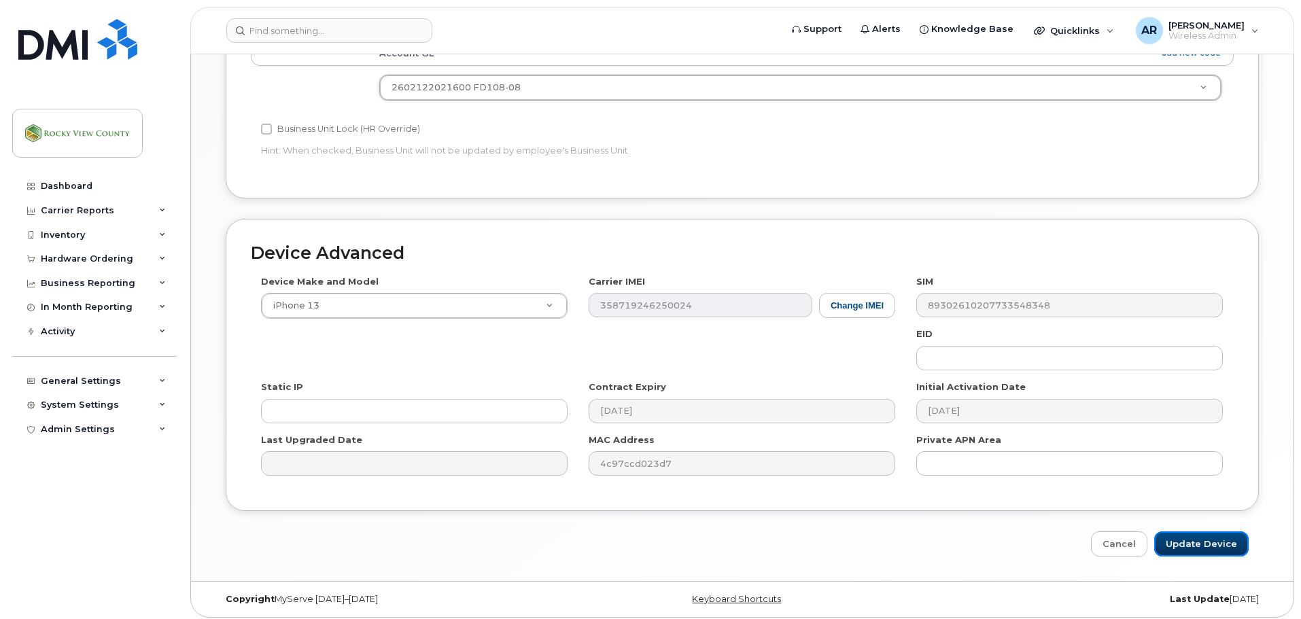
drag, startPoint x: 1211, startPoint y: 533, endPoint x: 1018, endPoint y: 498, distance: 196.3
click at [1207, 532] on input "Update Device" at bounding box center [1201, 544] width 94 height 25
type input "Saving..."
